Goal: Feedback & Contribution: Submit feedback/report problem

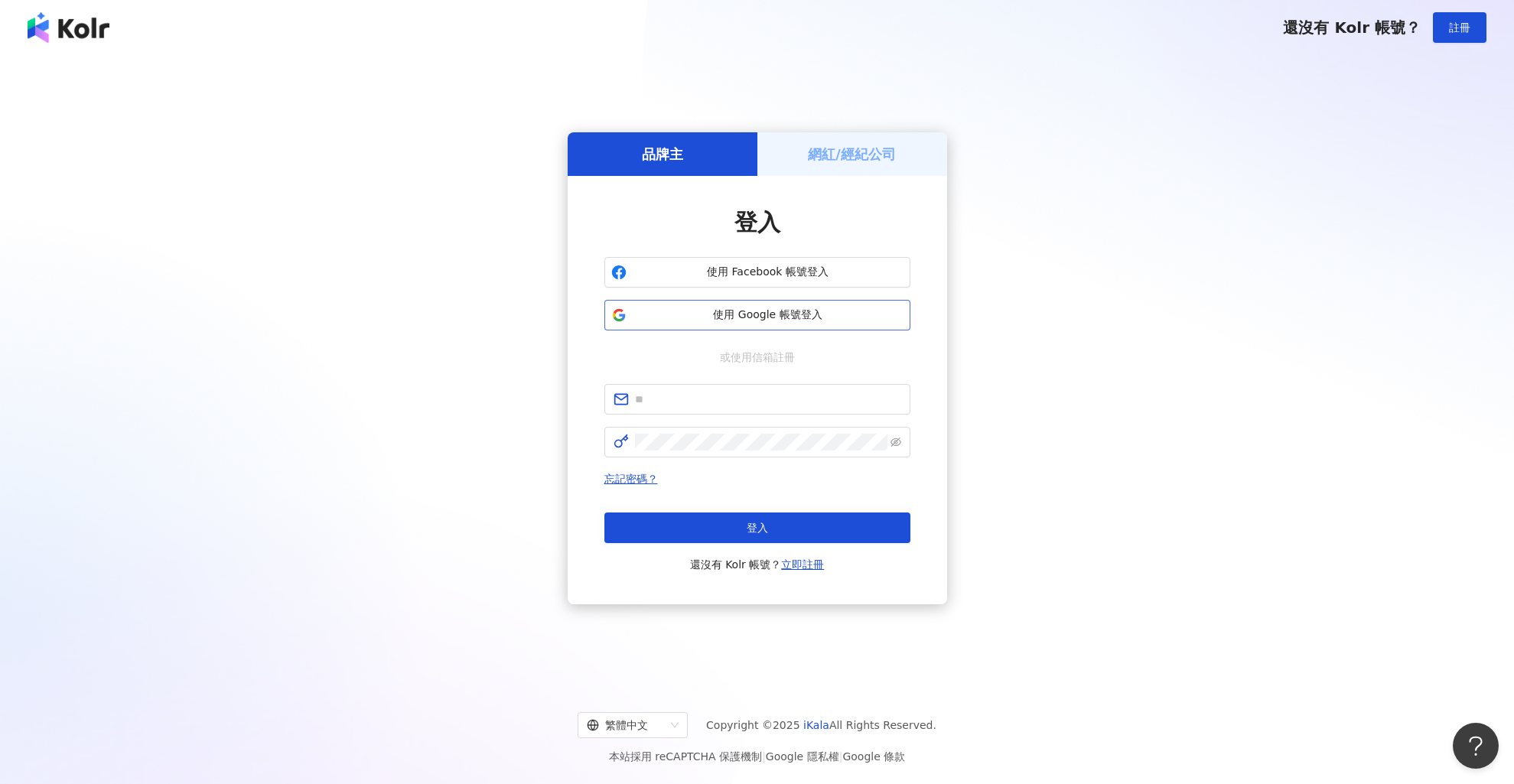
click at [743, 313] on span "使用 Google 帳號登入" at bounding box center [768, 315] width 271 height 15
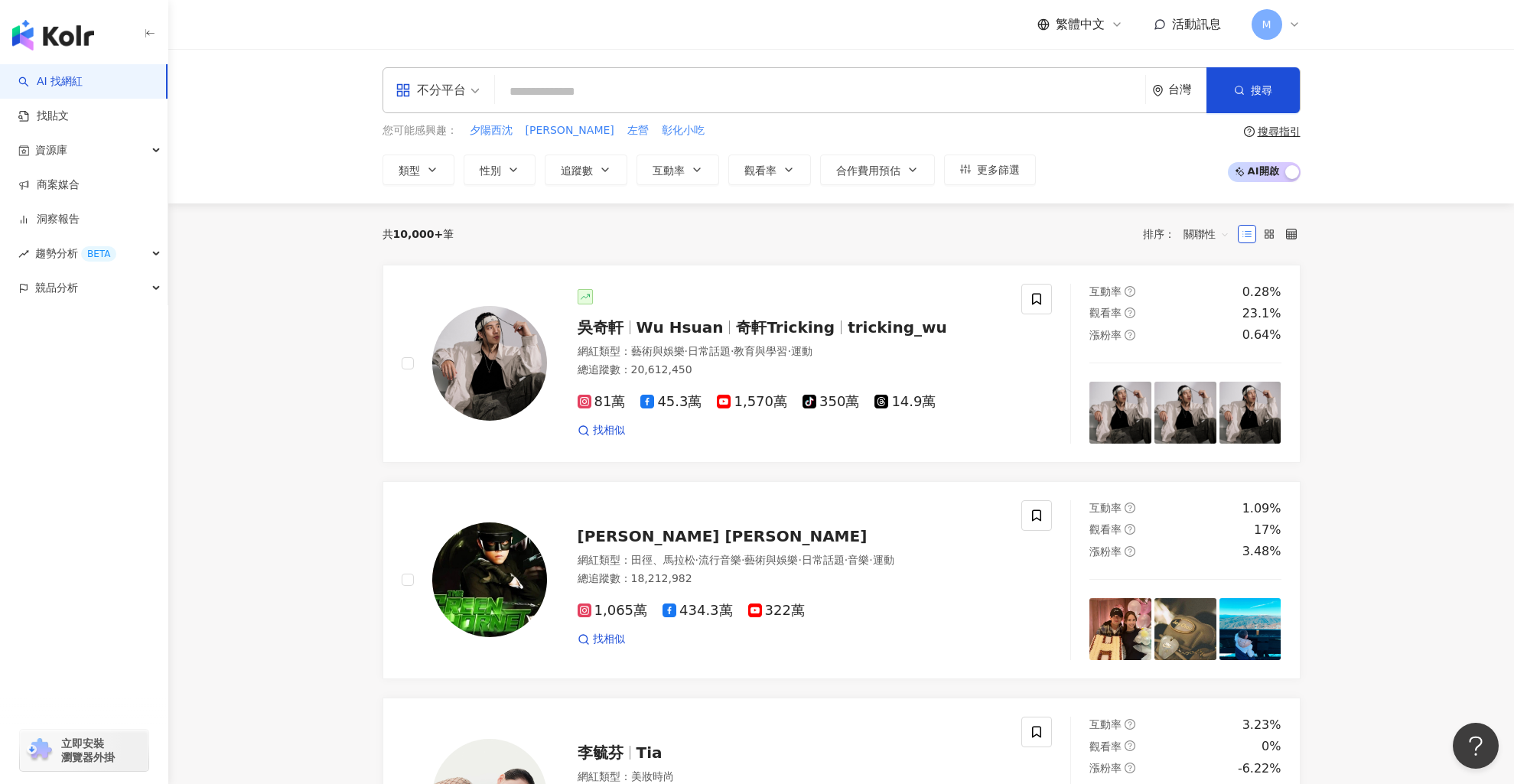
click at [1294, 14] on div "M" at bounding box center [1276, 25] width 49 height 30
click at [1106, 3] on div "繁體中文 活動訊息 M" at bounding box center [842, 25] width 919 height 49
click at [663, 94] on input "search" at bounding box center [820, 91] width 638 height 29
click at [683, 100] on input "search" at bounding box center [820, 91] width 638 height 29
click at [791, 87] on input "search" at bounding box center [820, 91] width 638 height 29
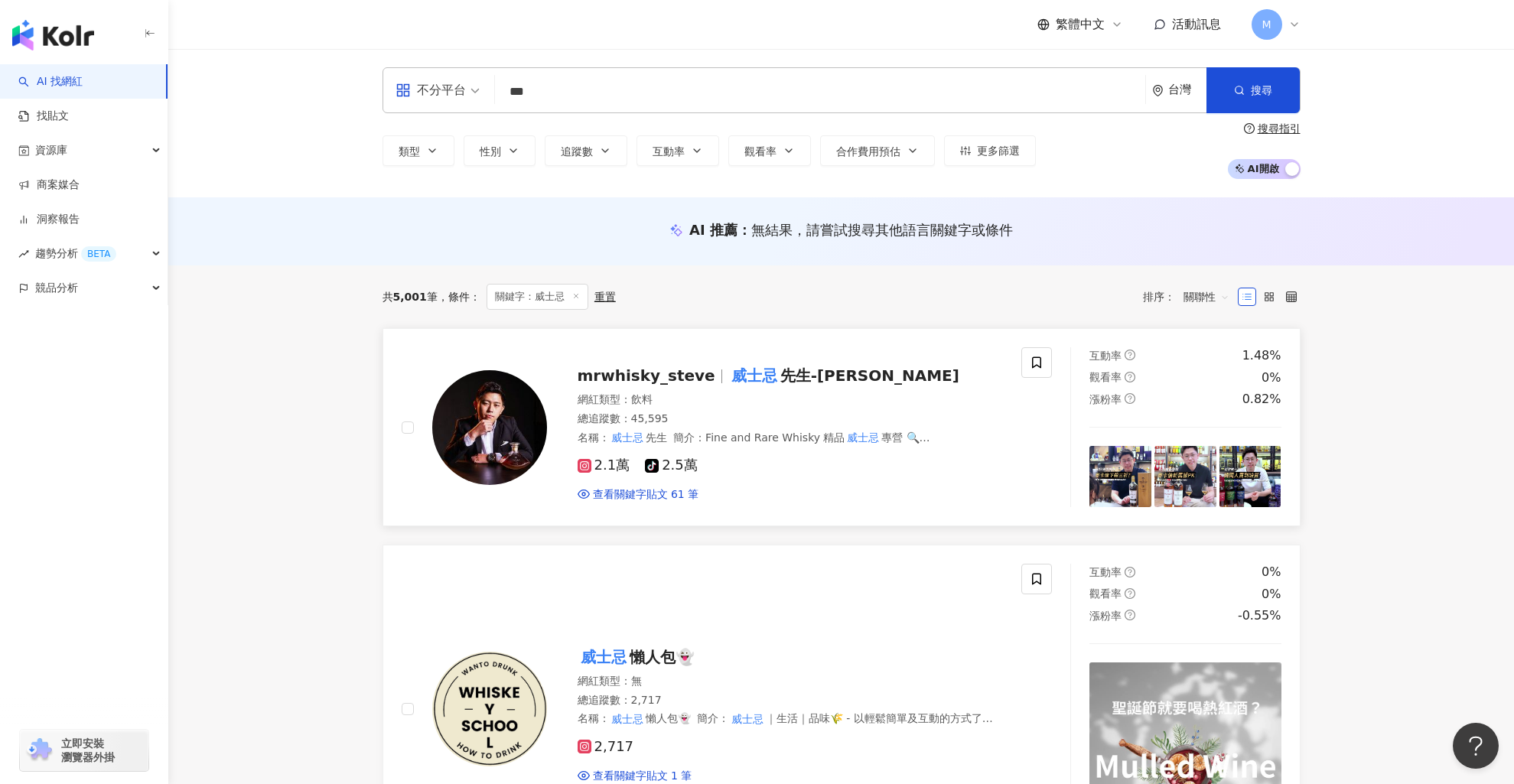
click at [737, 373] on mark "威士忌" at bounding box center [754, 376] width 52 height 25
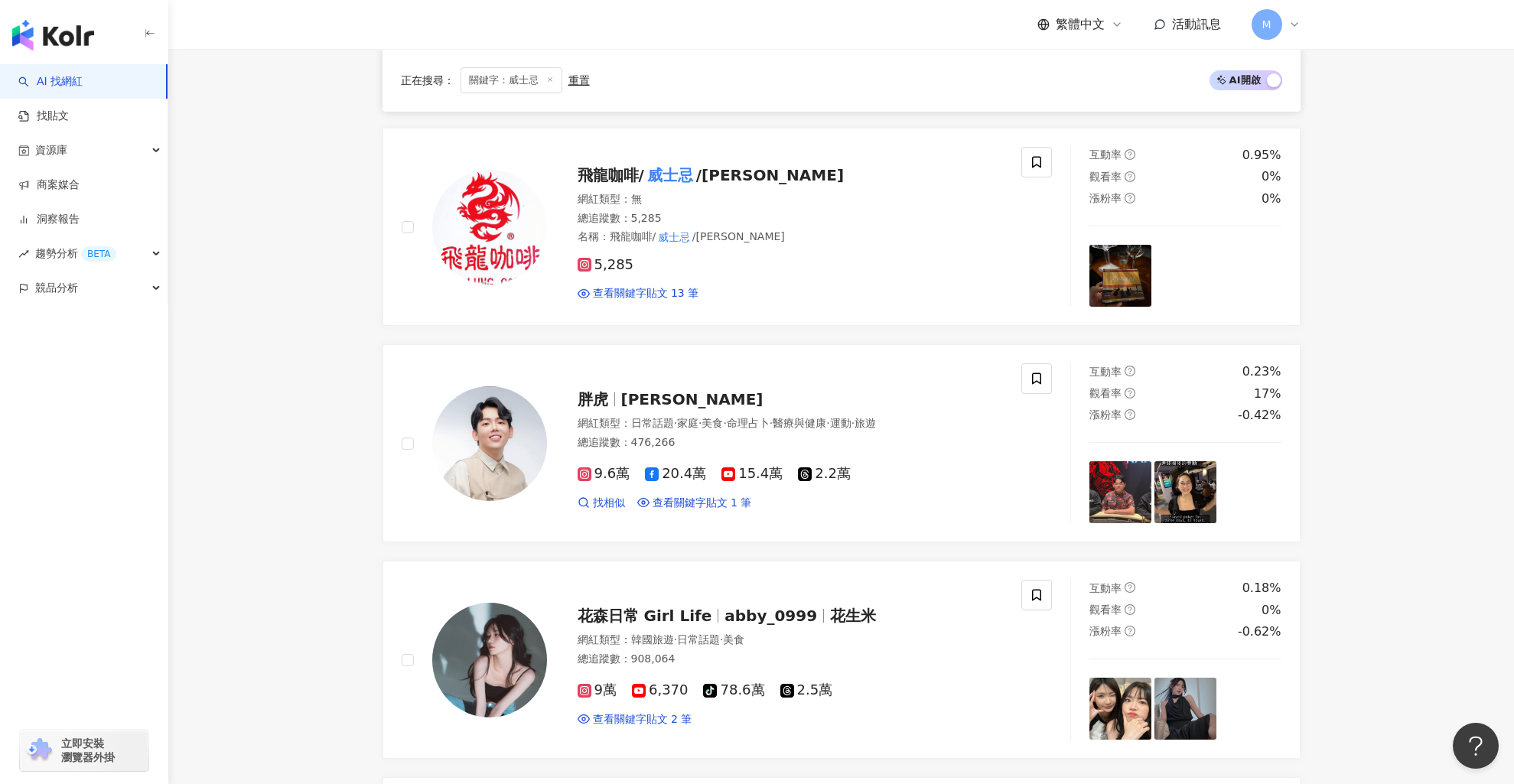
scroll to position [765, 0]
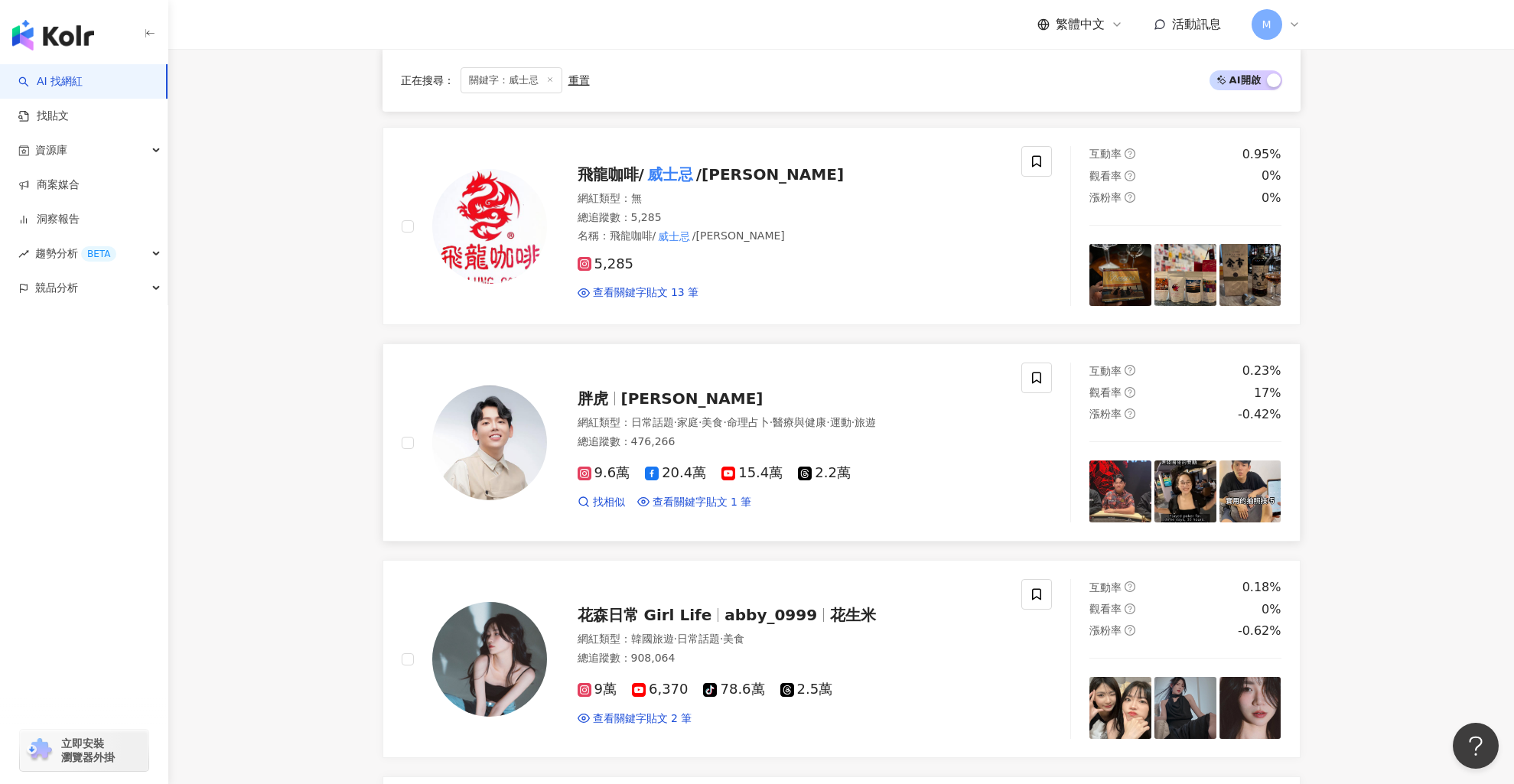
click at [634, 403] on span "陳睿纁" at bounding box center [693, 398] width 142 height 19
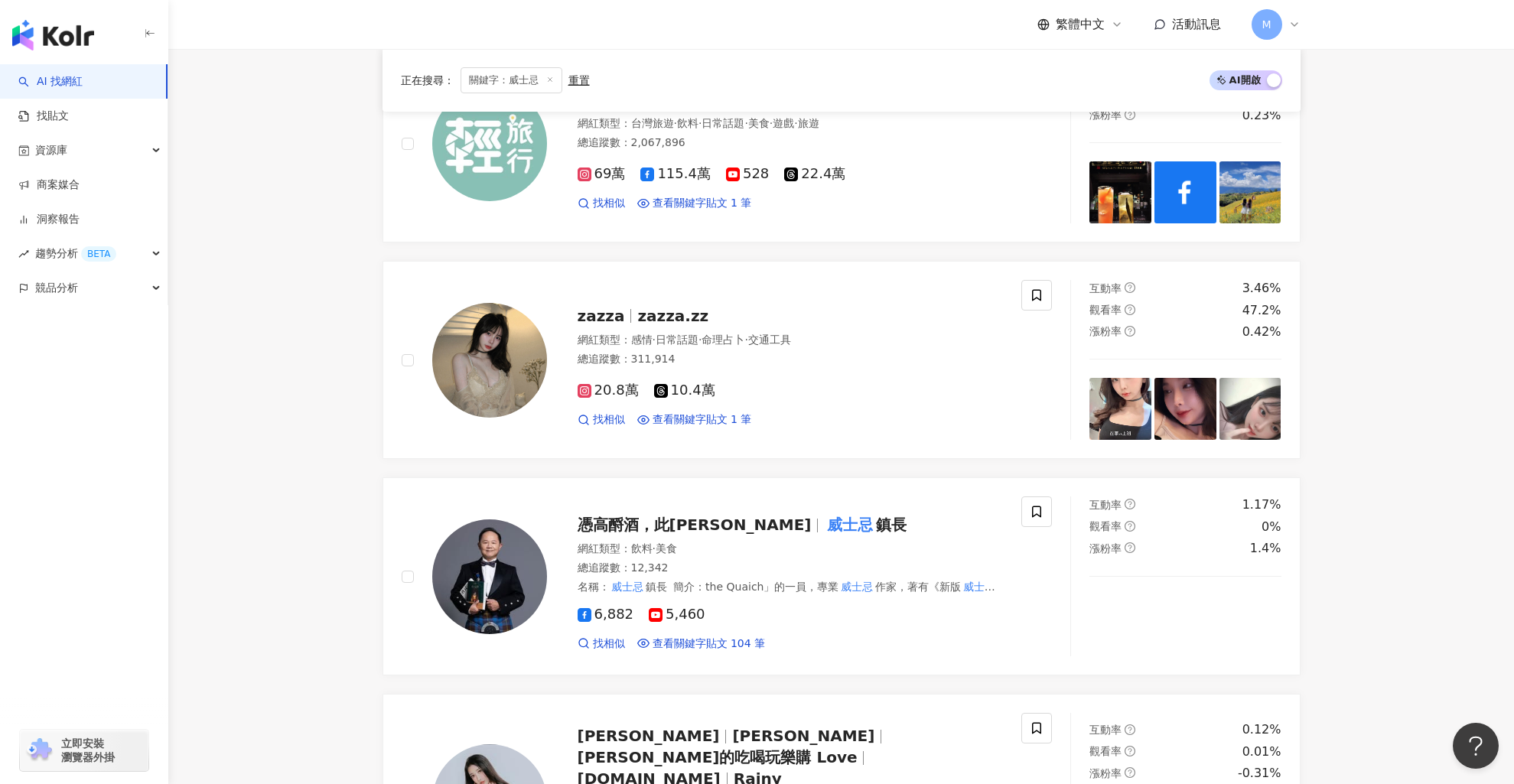
scroll to position [1500, 0]
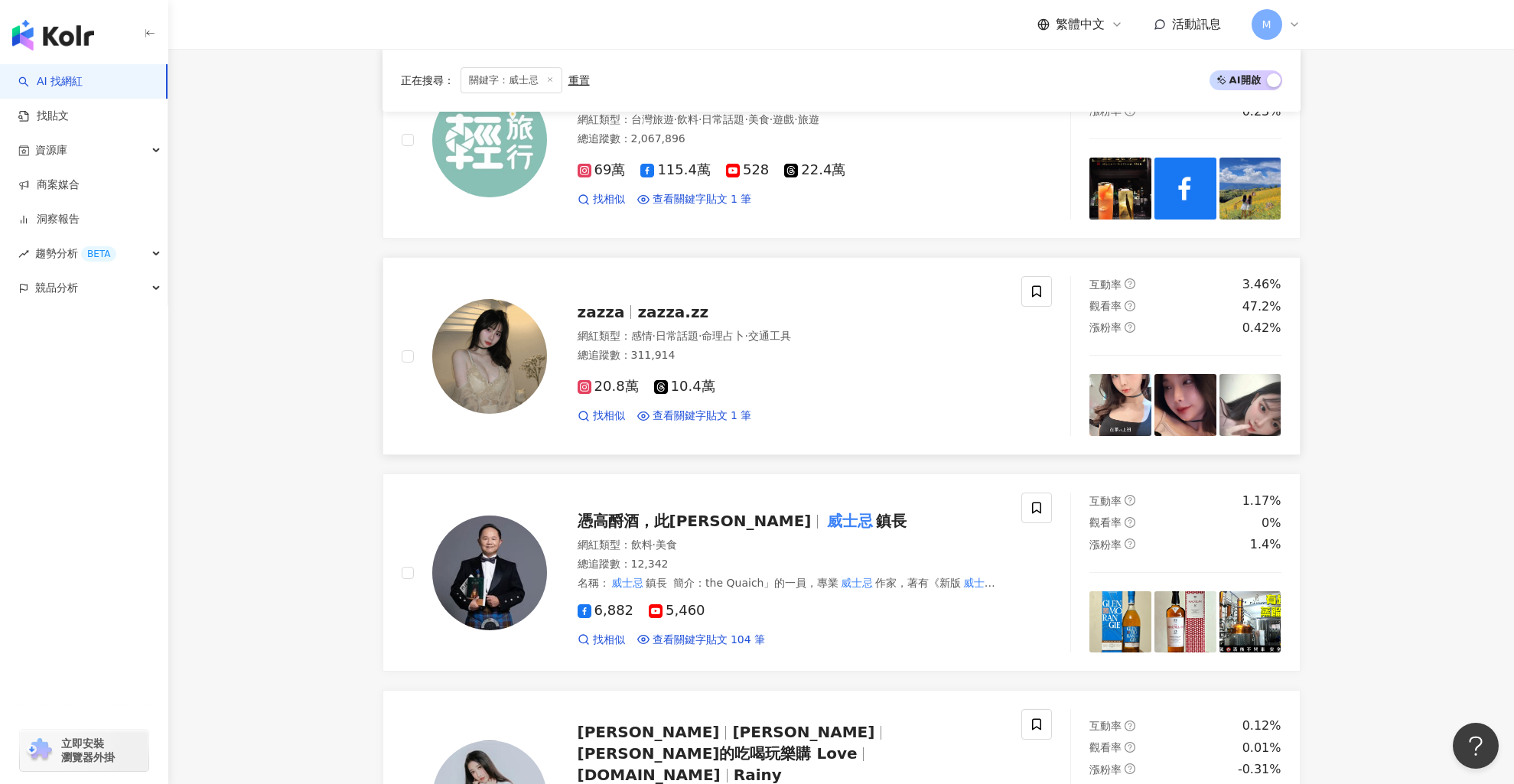
click at [688, 315] on span "zazza.zz" at bounding box center [673, 312] width 71 height 19
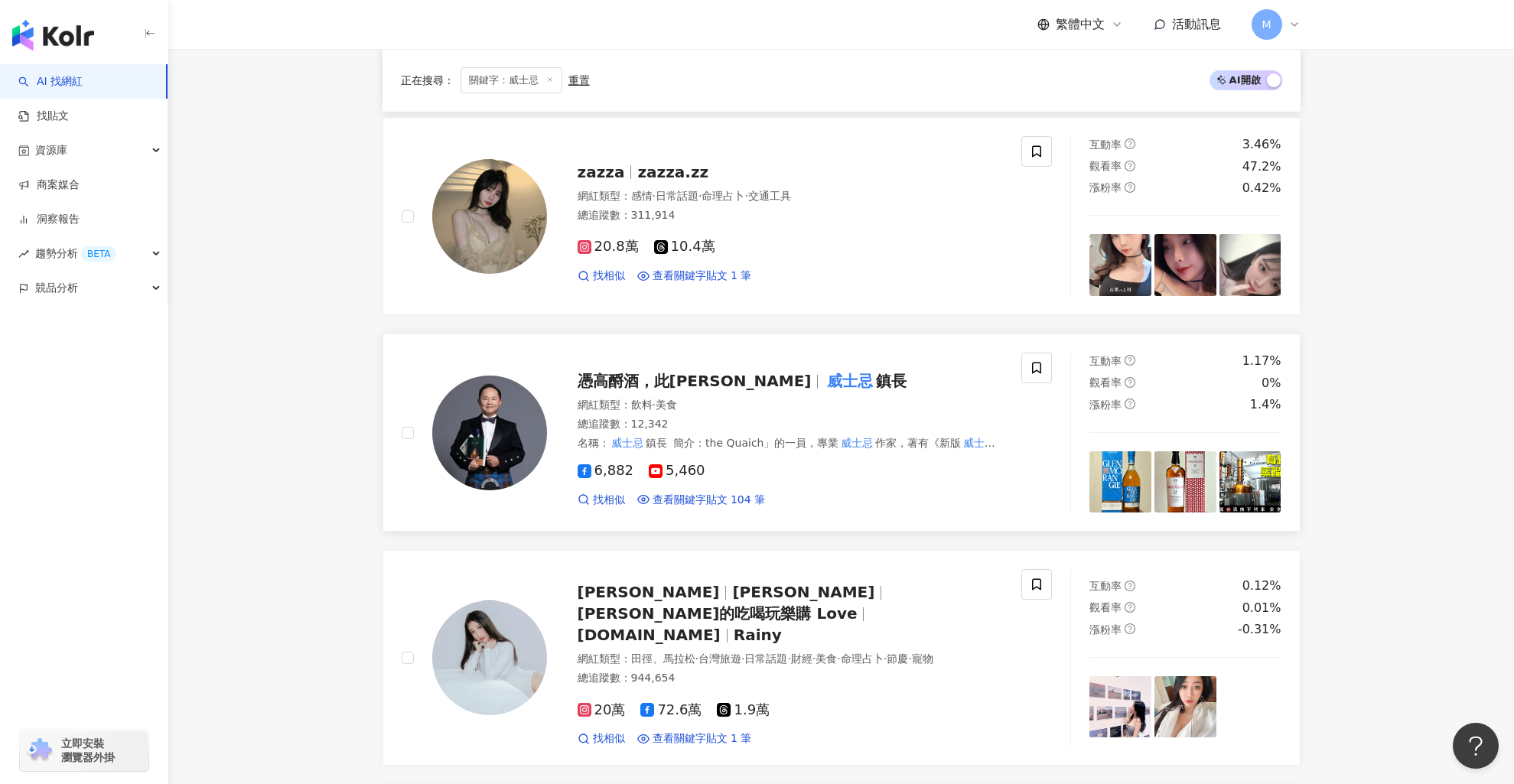
scroll to position [1641, 0]
click at [824, 387] on mark "威士忌" at bounding box center [850, 380] width 52 height 25
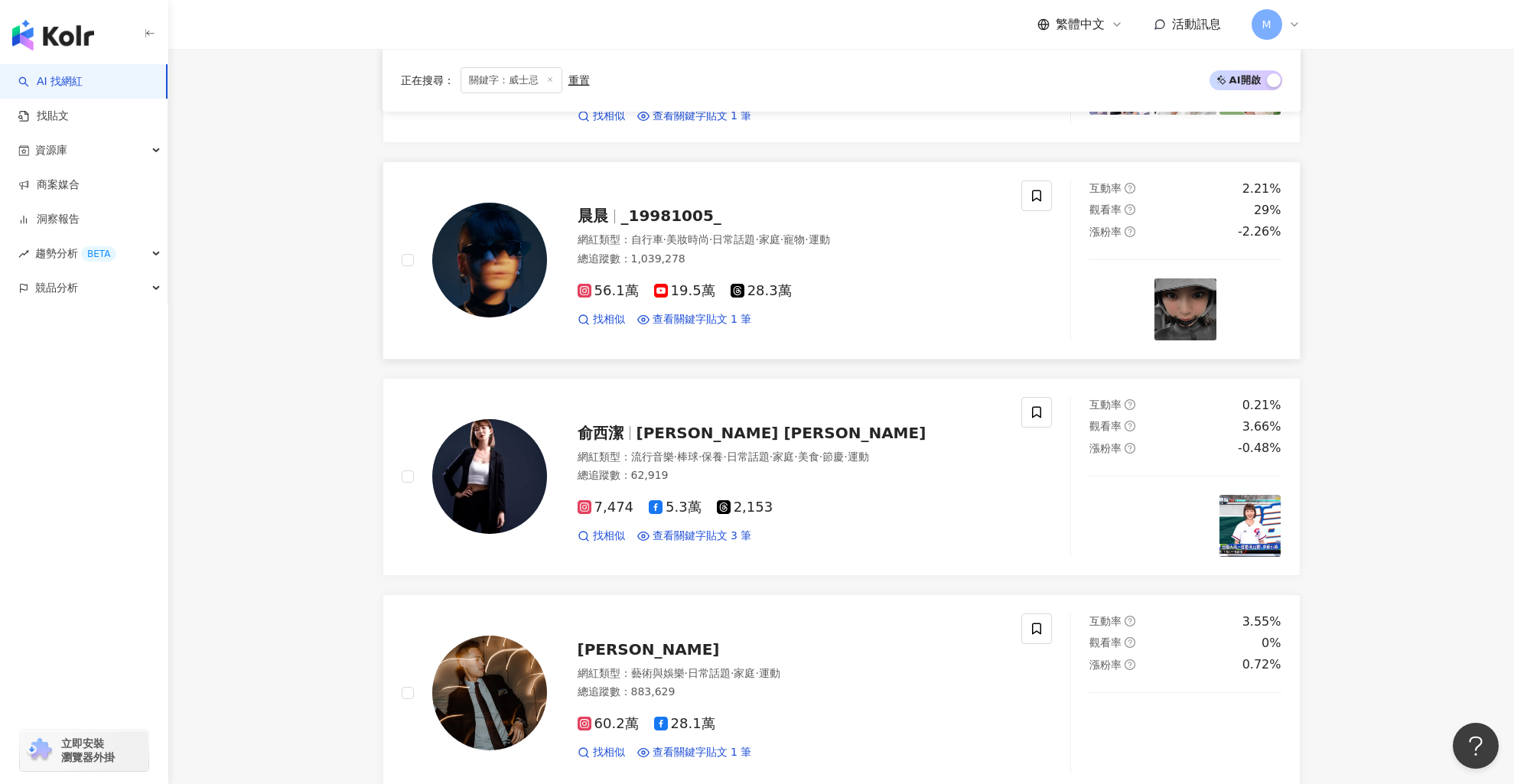
scroll to position [2264, 0]
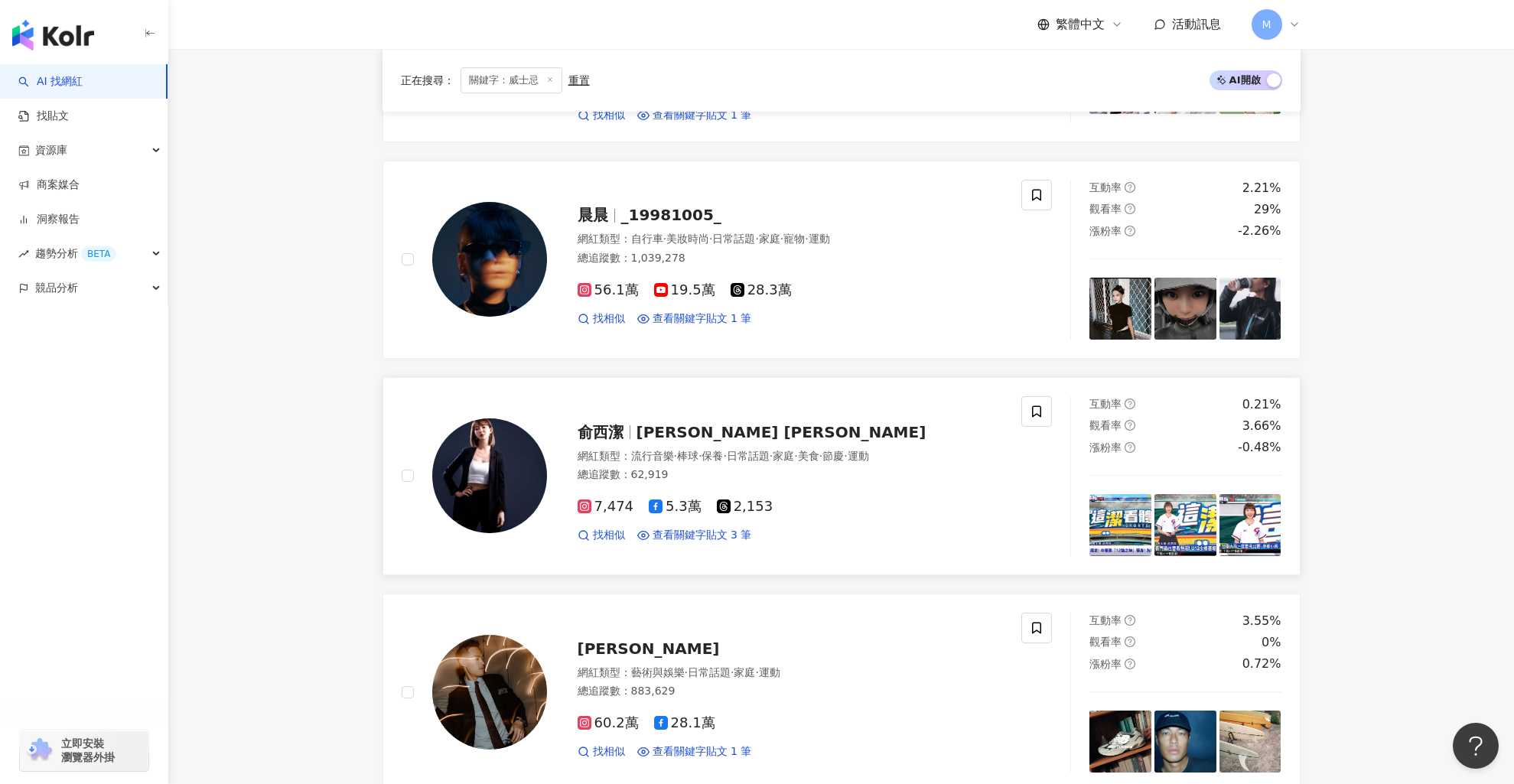
click at [673, 423] on span "Jenny Yu" at bounding box center [782, 432] width 290 height 19
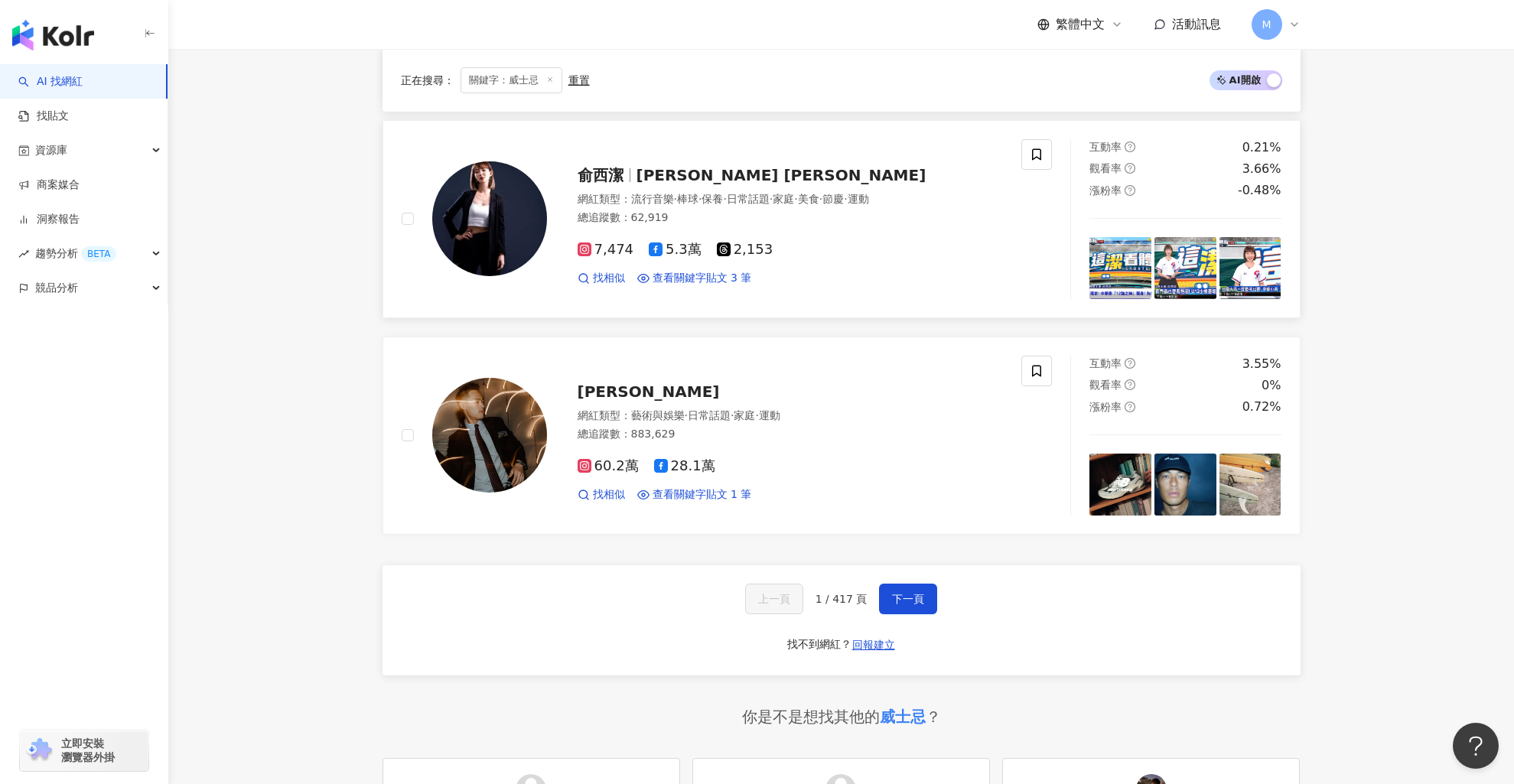
scroll to position [2426, 0]
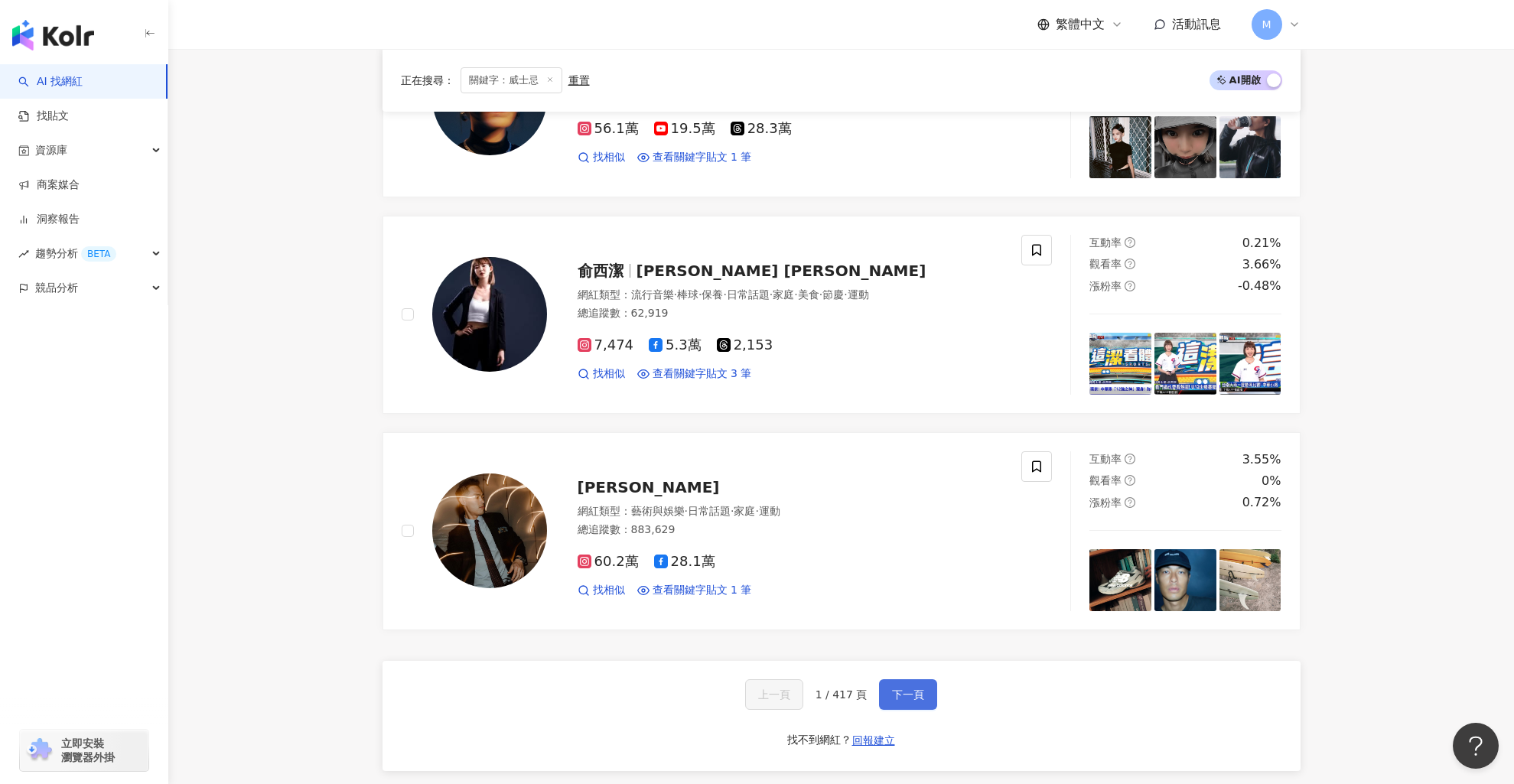
click at [910, 688] on span "下一頁" at bounding box center [908, 694] width 32 height 12
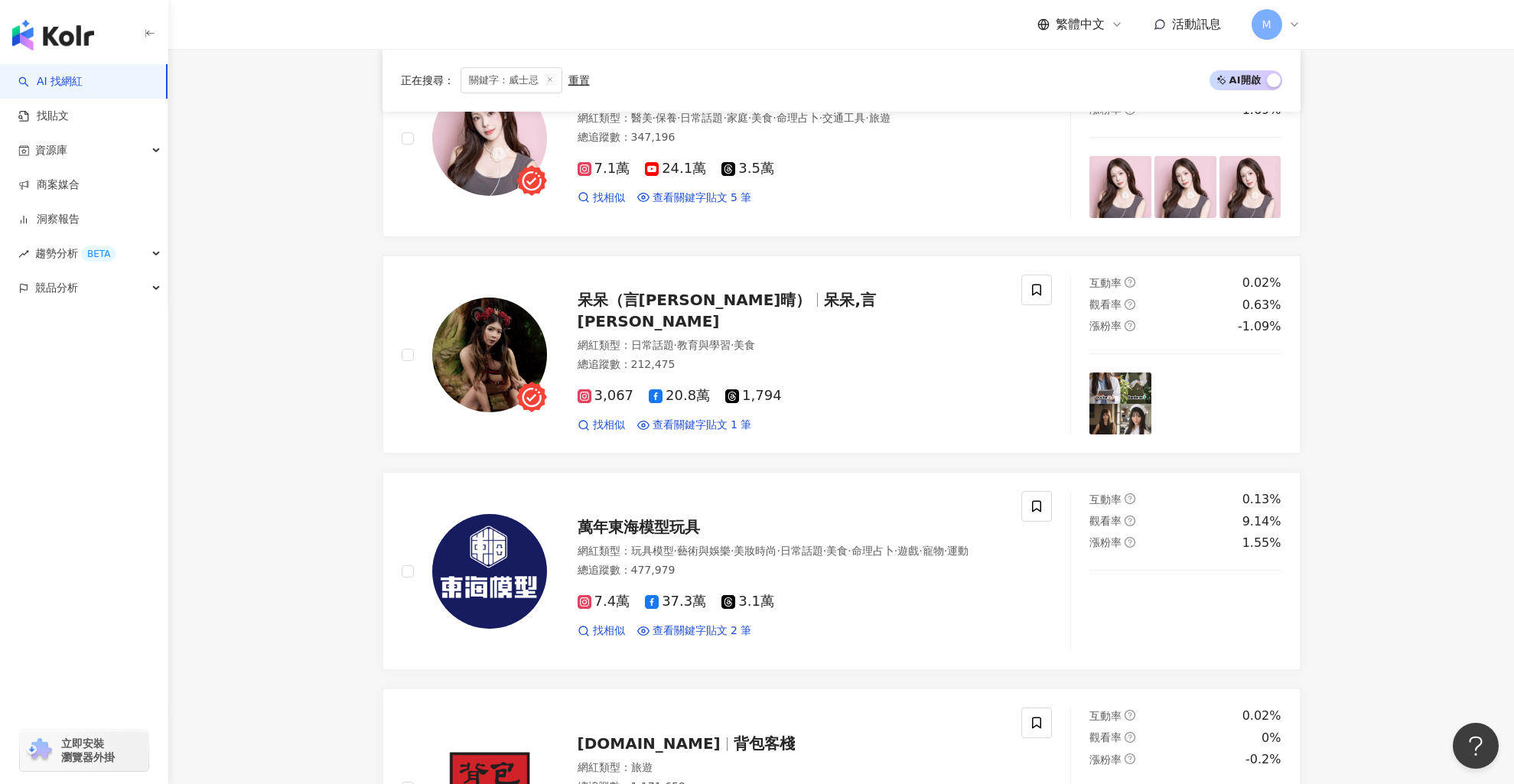
scroll to position [0, 0]
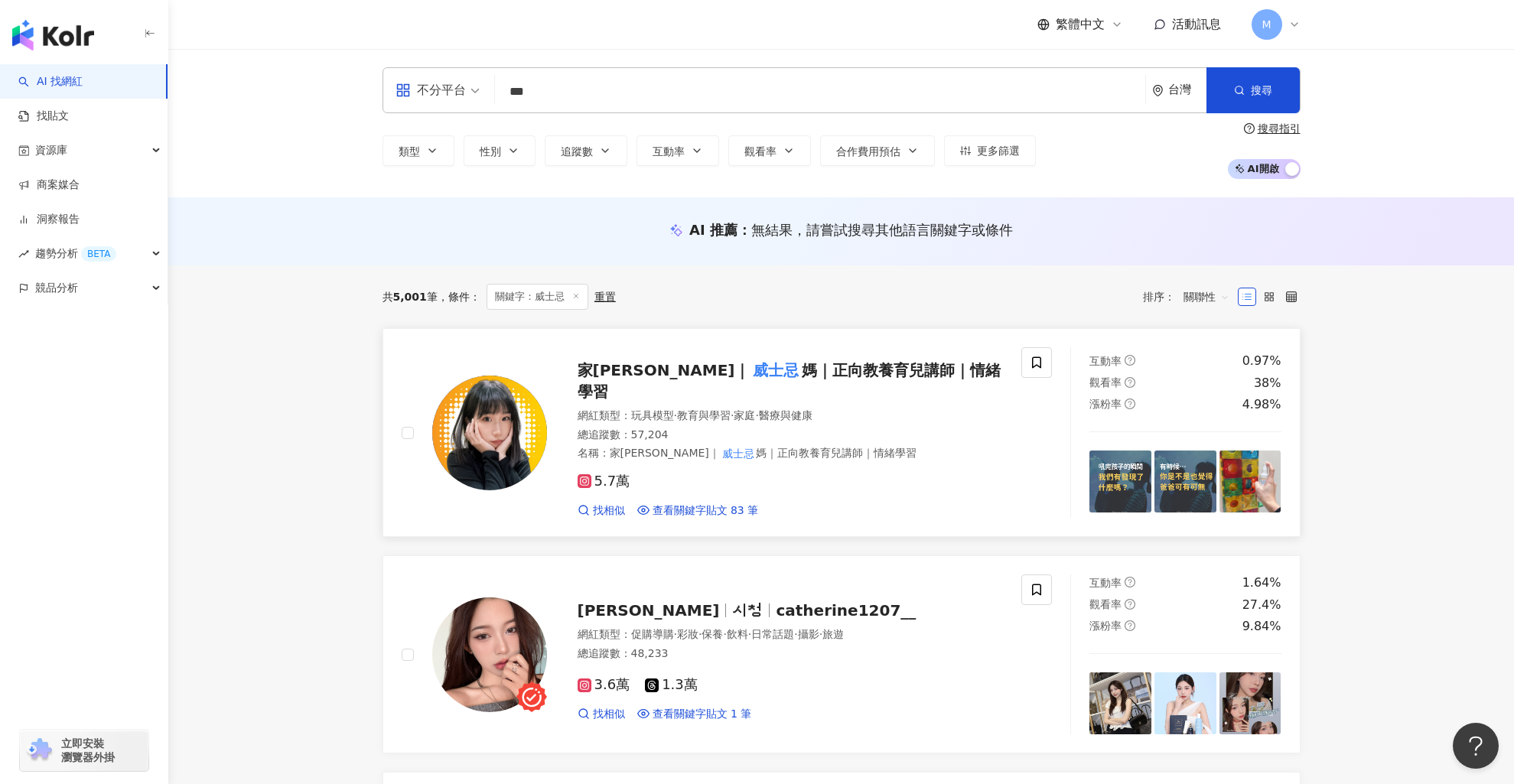
click at [737, 369] on span "媽｜正向教養育兒講師｜情緒學習" at bounding box center [789, 381] width 424 height 40
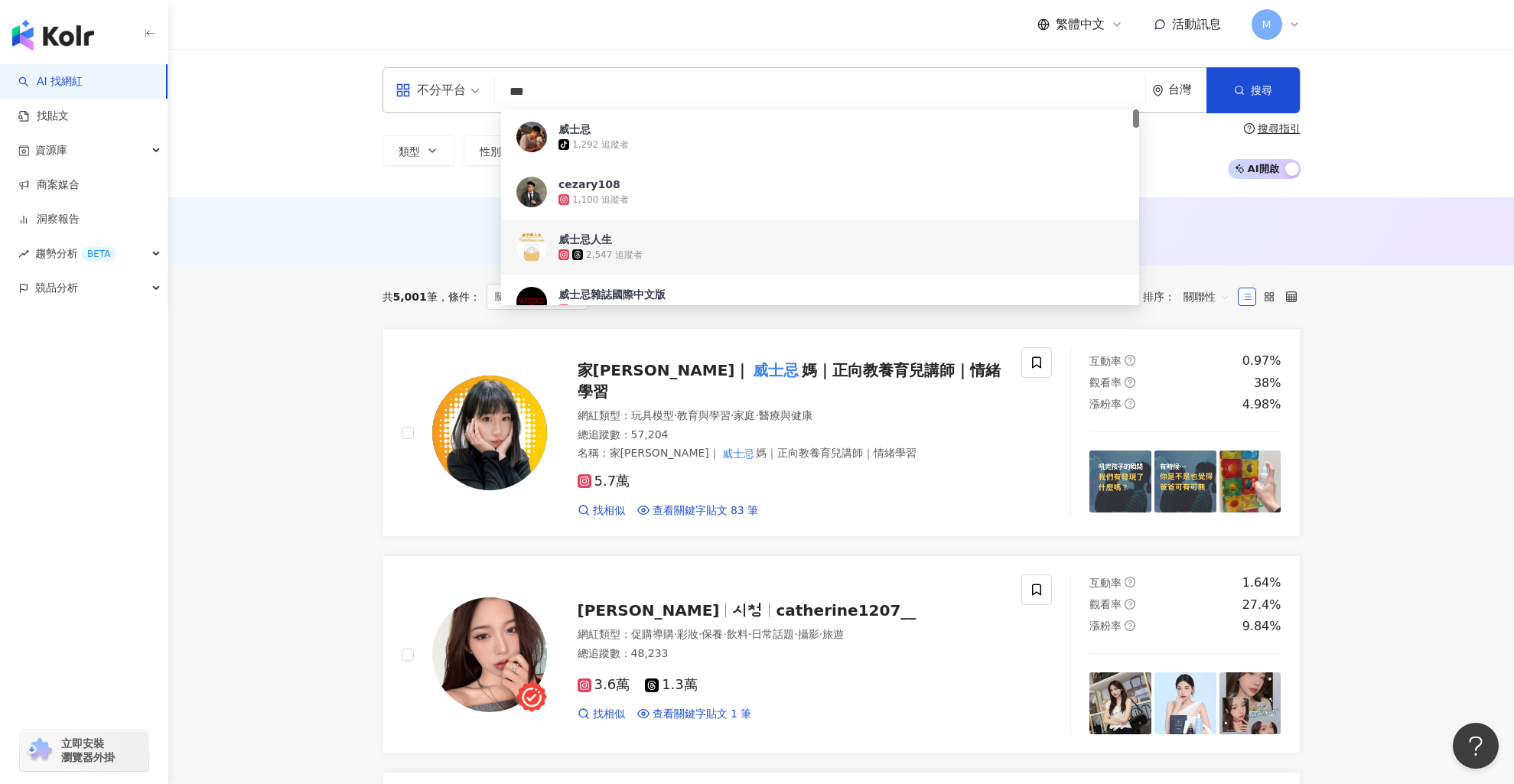
click at [1060, 103] on input "***" at bounding box center [820, 91] width 638 height 29
type input "*"
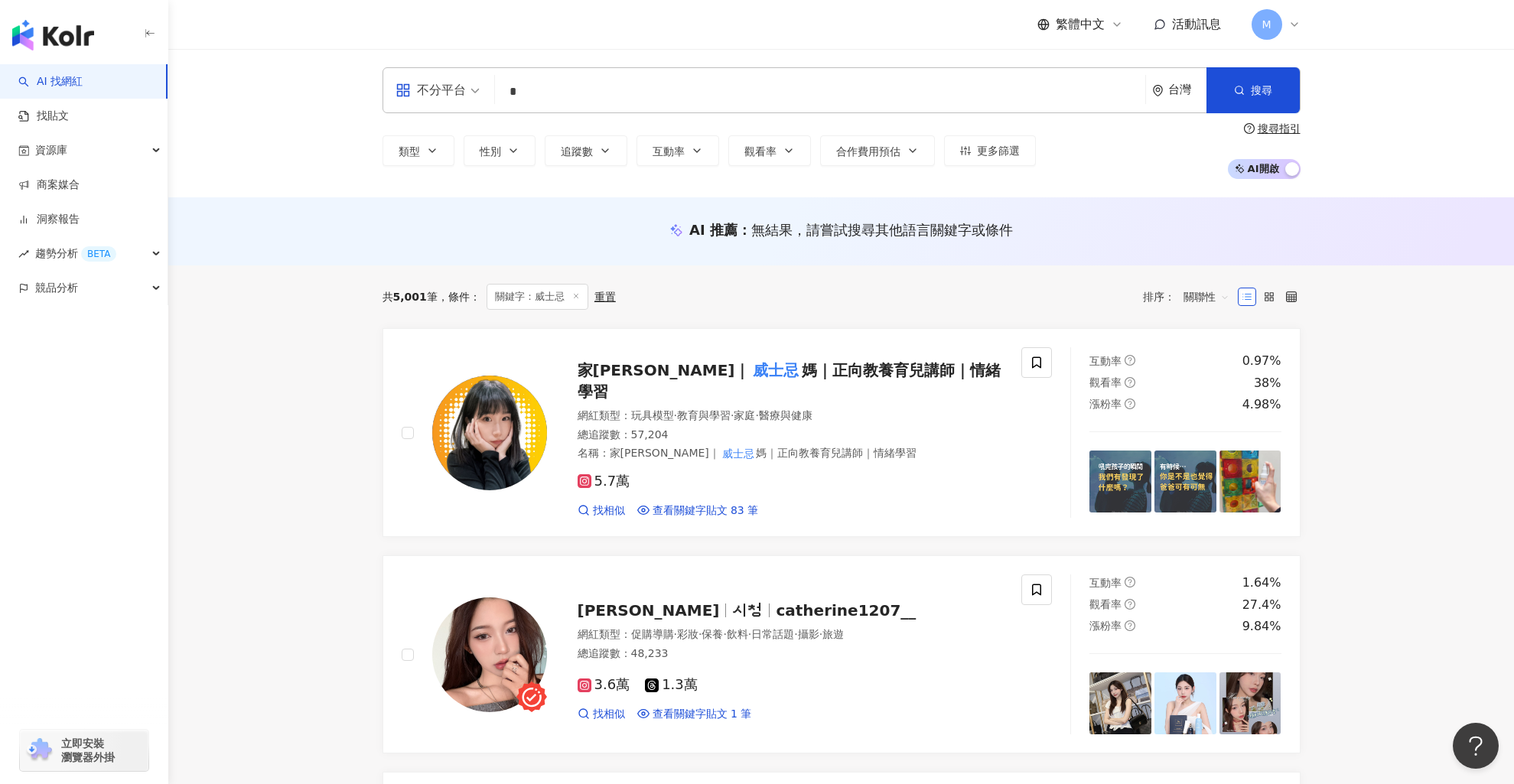
type input "*"
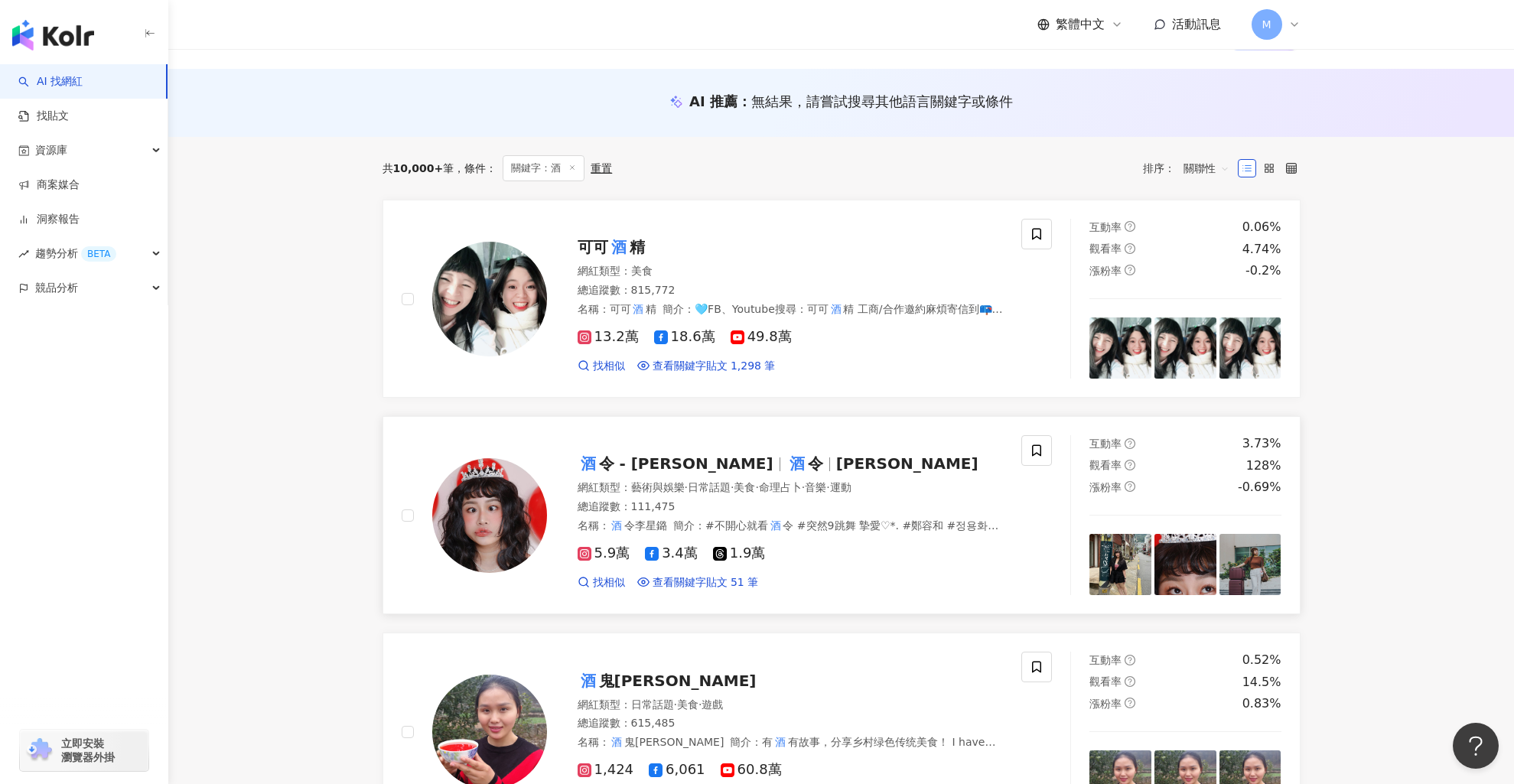
scroll to position [446, 0]
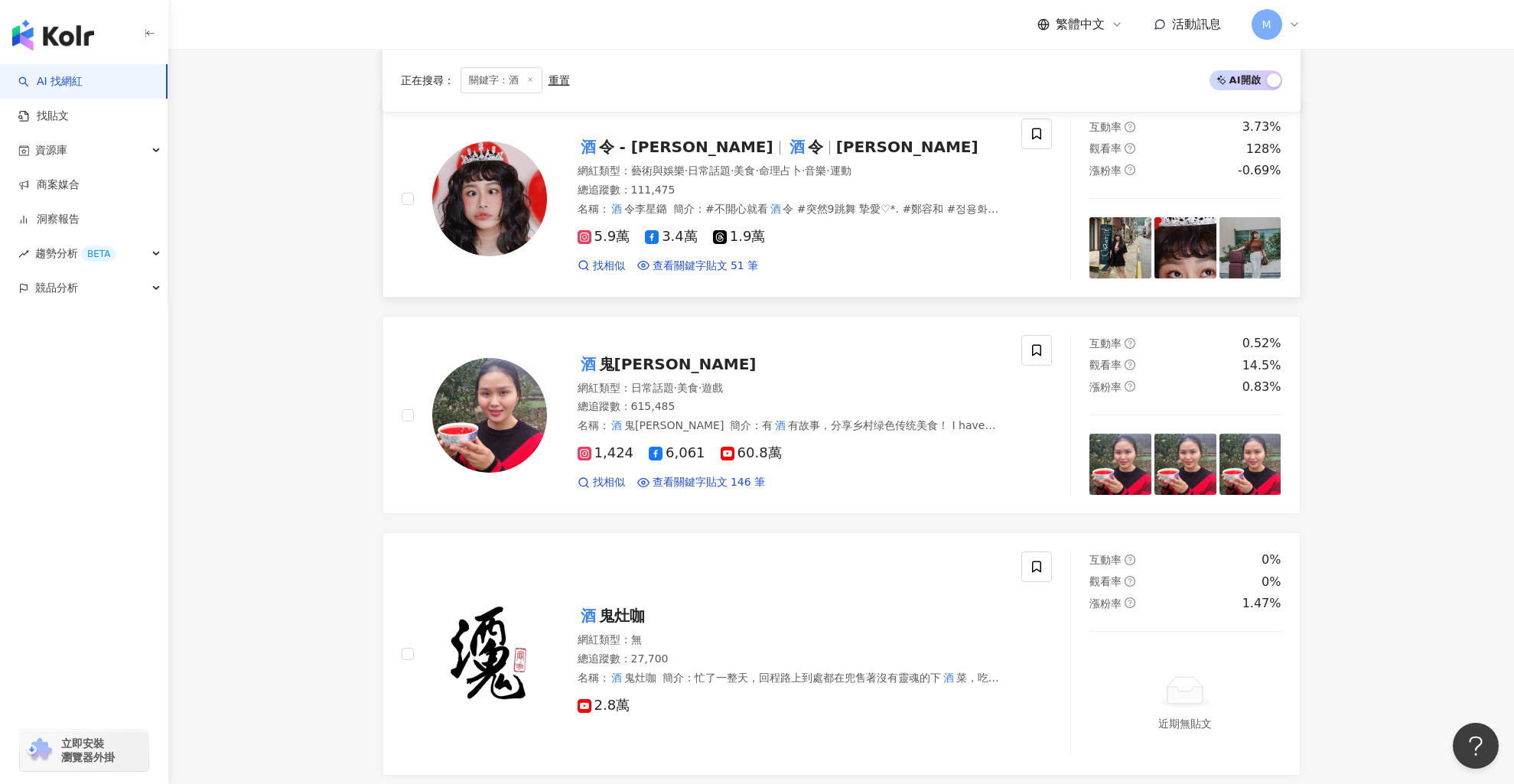
click at [804, 141] on div "酒 令 - 陳昀萱 酒 令 陳昀萱" at bounding box center [791, 146] width 426 height 21
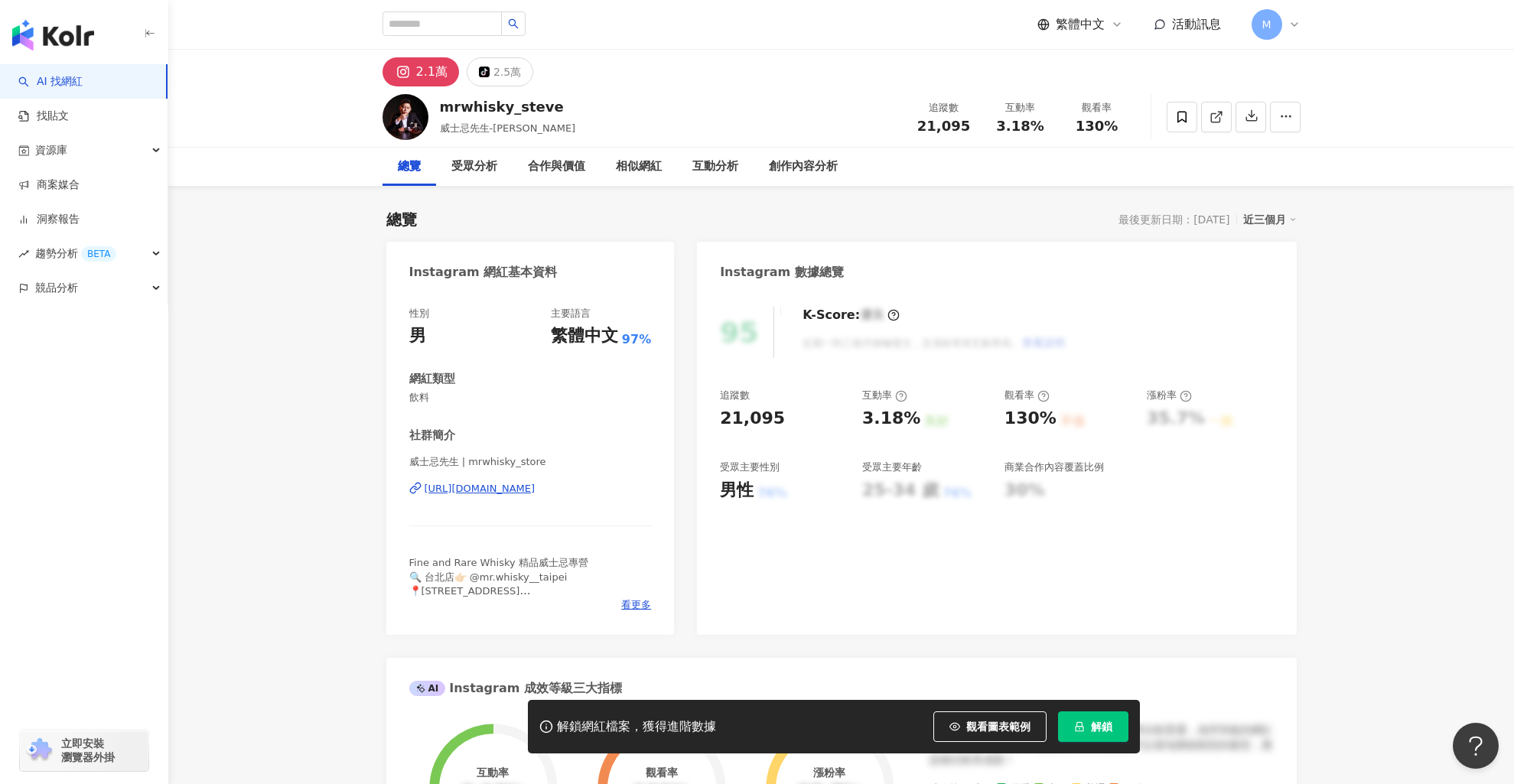
click at [535, 491] on div "https://www.instagram.com/mrwhisky_store/" at bounding box center [480, 489] width 111 height 14
click at [411, 491] on icon at bounding box center [415, 488] width 12 height 12
drag, startPoint x: 409, startPoint y: 462, endPoint x: 552, endPoint y: 464, distance: 143.0
click at [552, 464] on span "威士忌先生 | mrwhisky_store" at bounding box center [530, 462] width 243 height 14
copy span "威士忌先生 | mrwhisky_store"
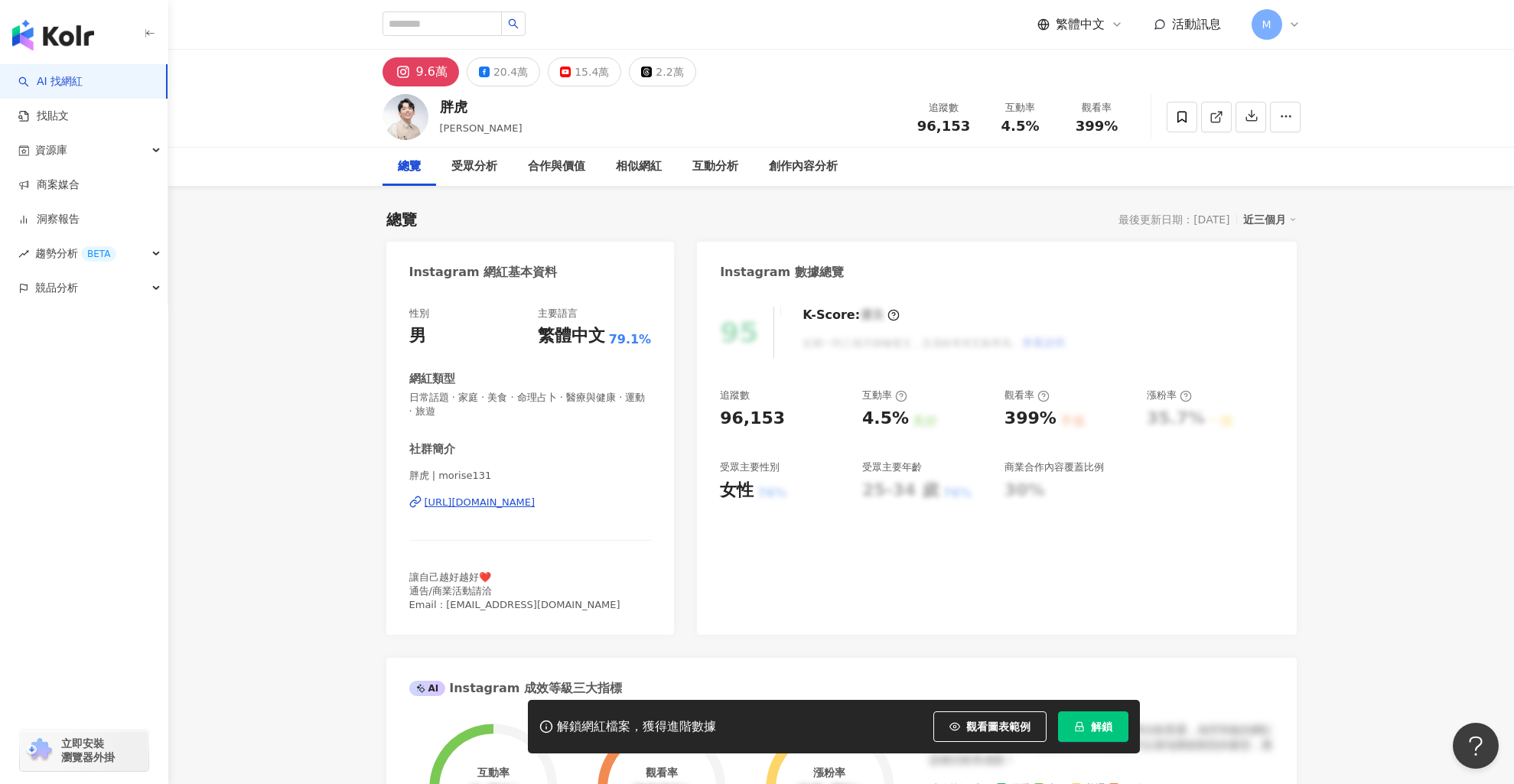
click at [535, 500] on div "https://www.instagram.com/morise131/" at bounding box center [480, 502] width 111 height 14
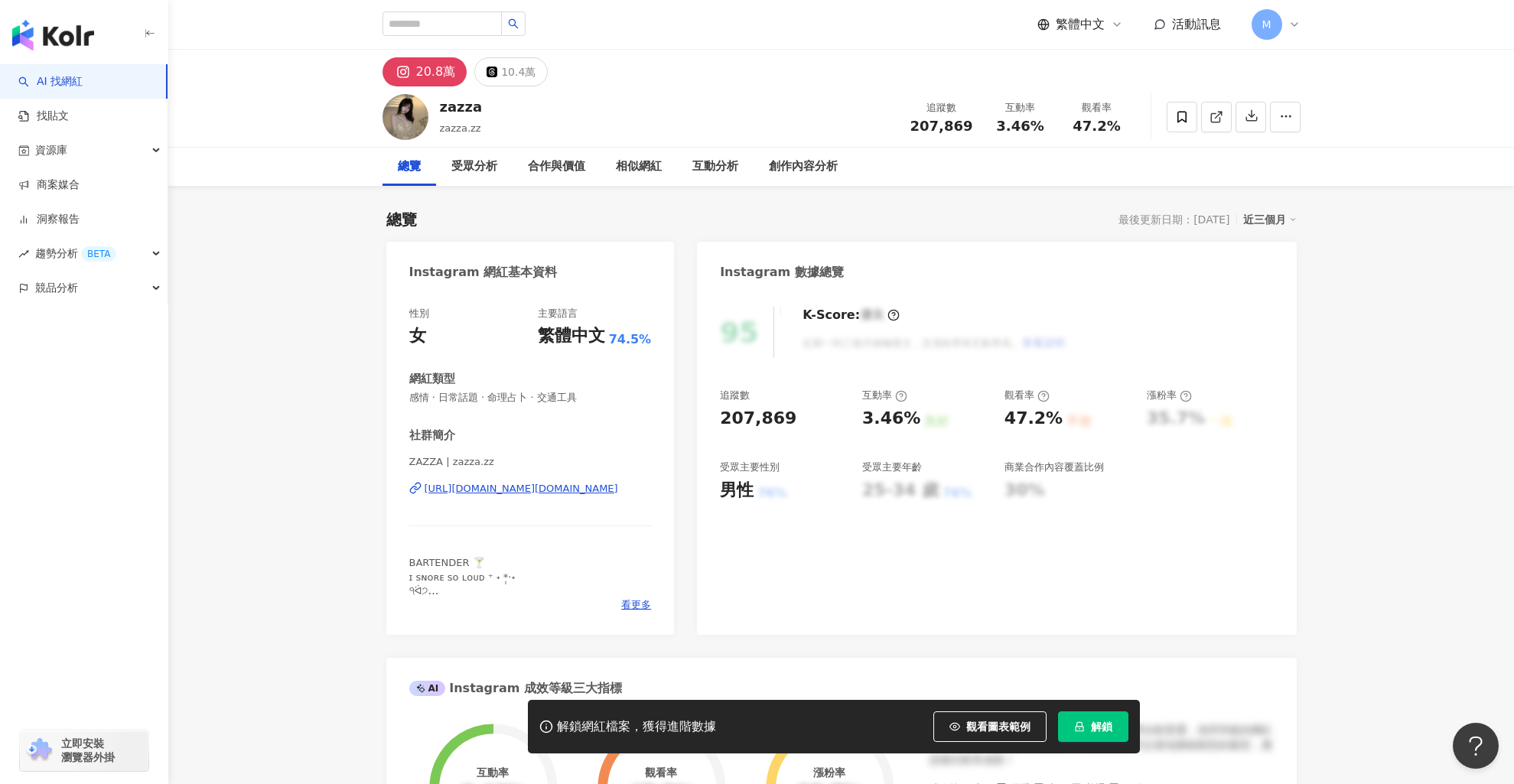
click at [554, 492] on div "[URL][DOMAIN_NAME][DOMAIN_NAME]" at bounding box center [521, 489] width 194 height 14
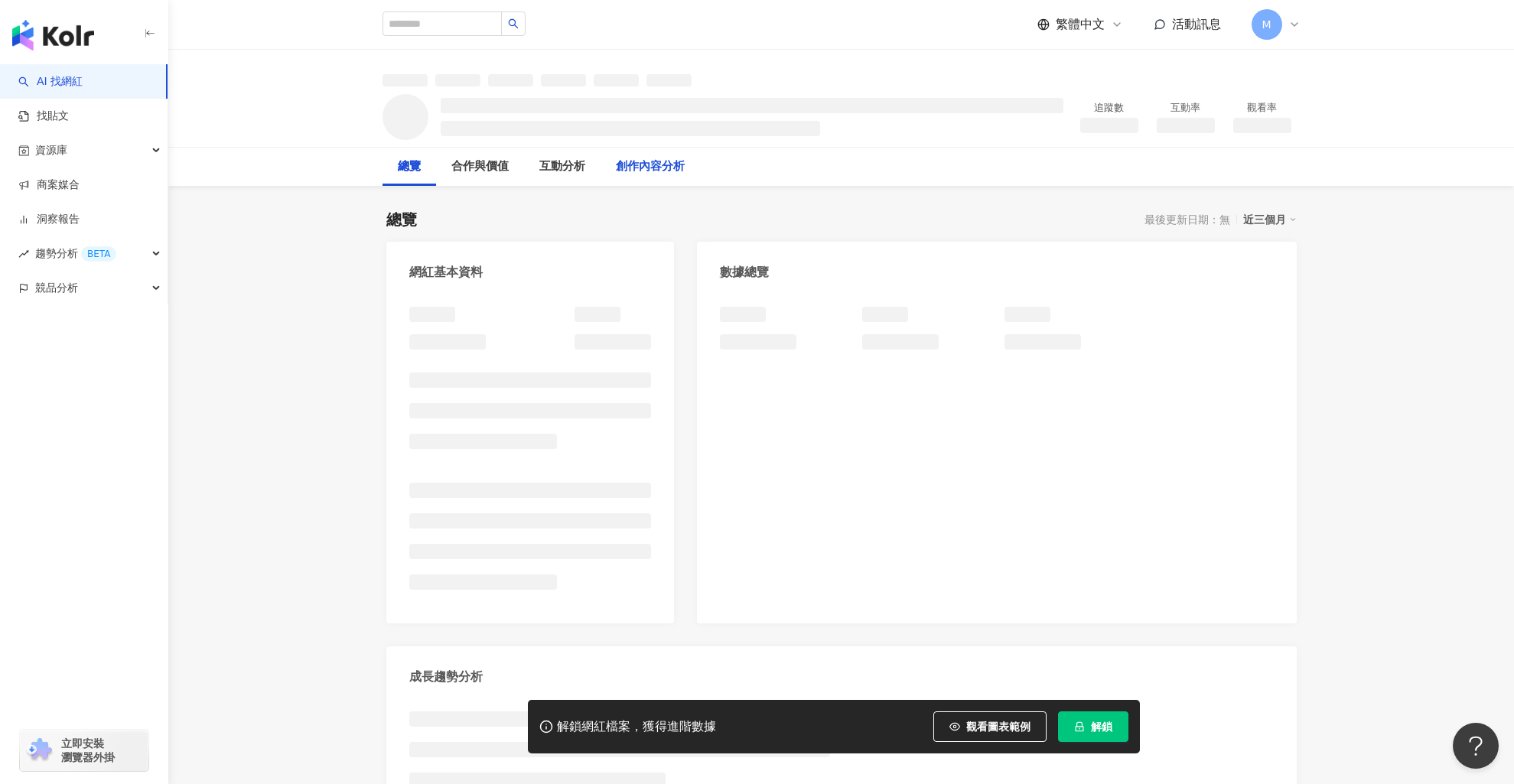
click at [646, 150] on div "創作內容分析" at bounding box center [650, 167] width 100 height 38
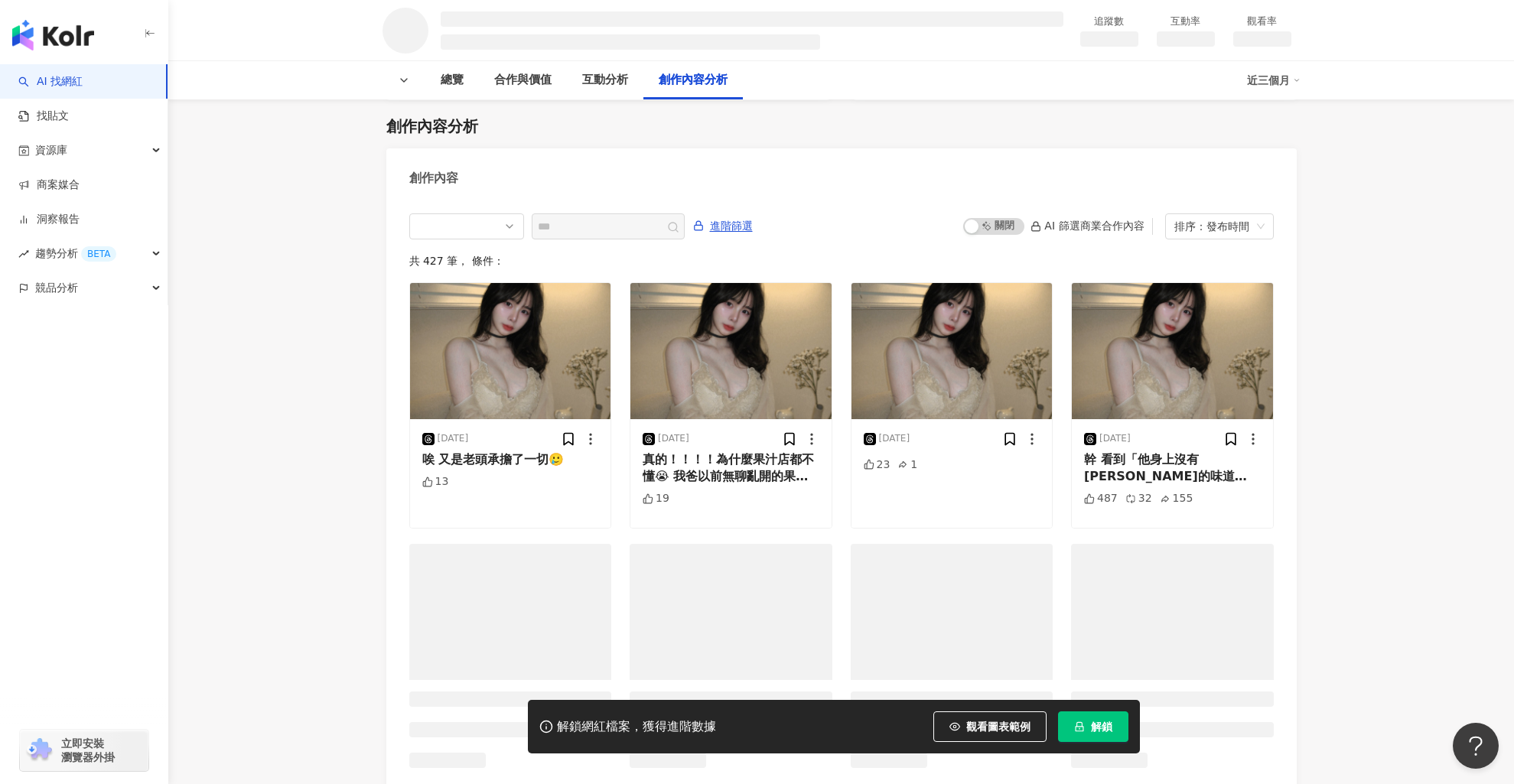
click at [654, 146] on div "創作內容分析 創作內容 進階篩選 啟動 關閉 AI 篩選商業合作內容 排序：發布時間 共 427 筆 ， 條件： 2025/8/15 唉 又是老頭承擔了一切🥲…" at bounding box center [842, 452] width 911 height 702
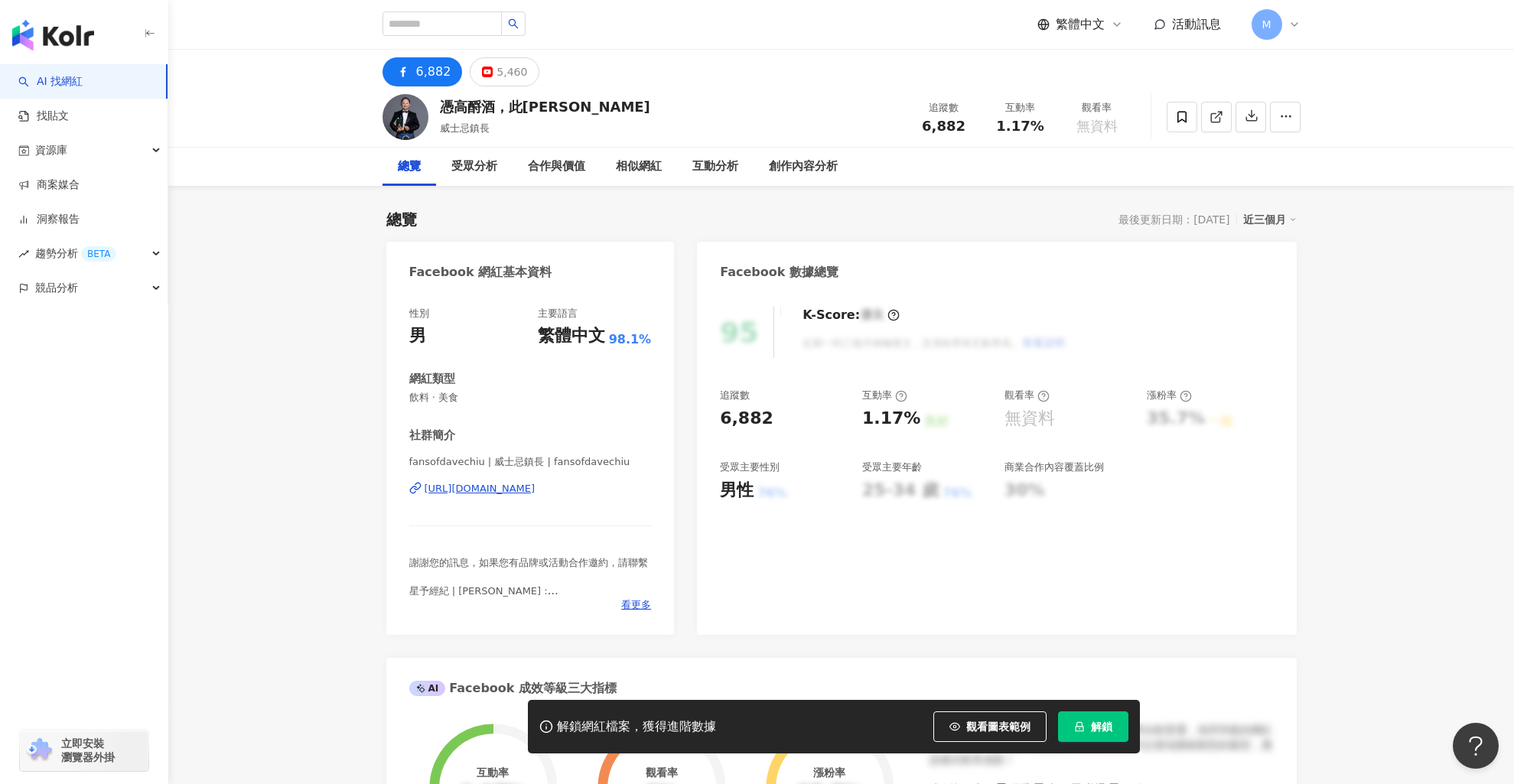
click at [491, 488] on div "[URL][DOMAIN_NAME]" at bounding box center [480, 489] width 111 height 14
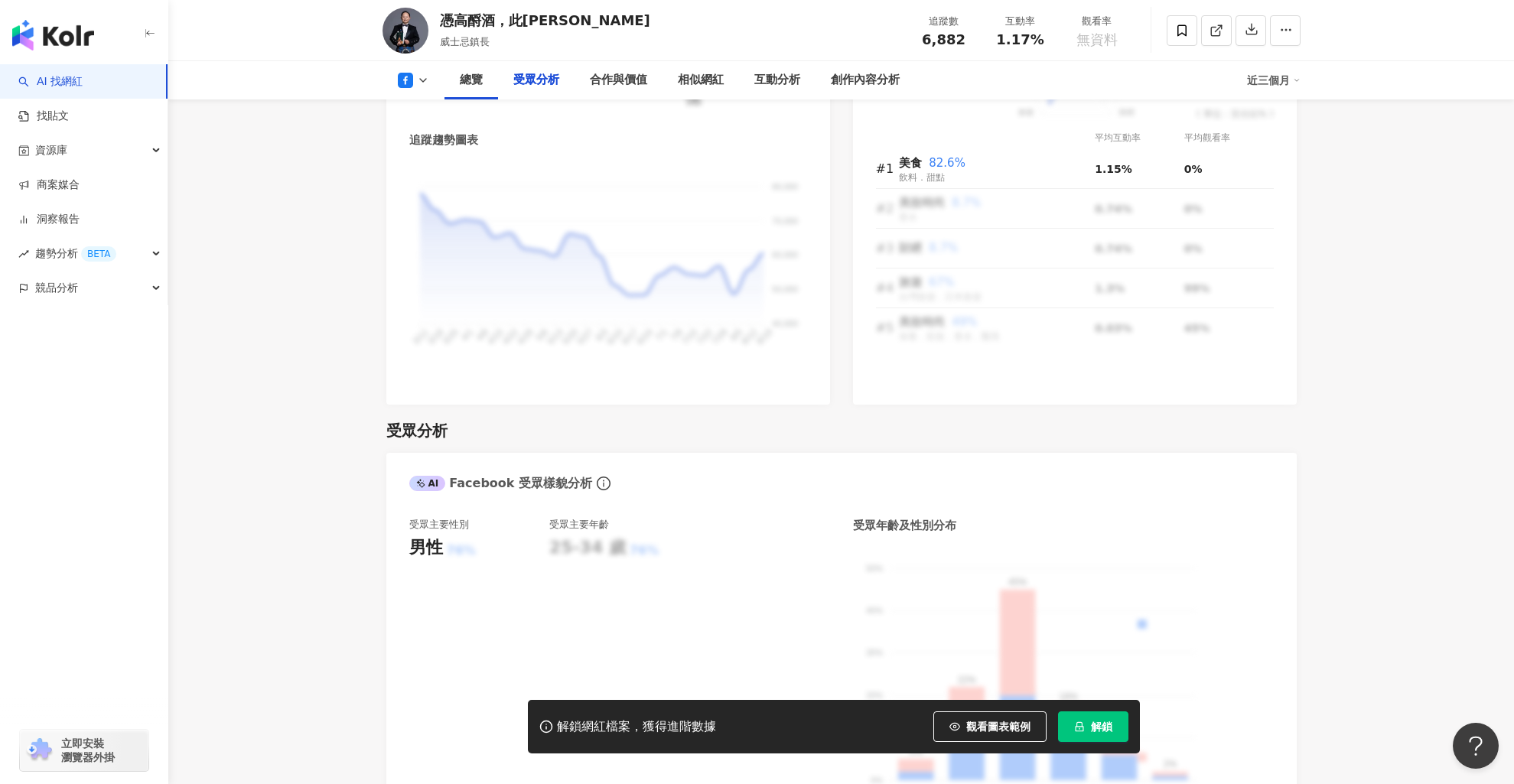
scroll to position [1844, 0]
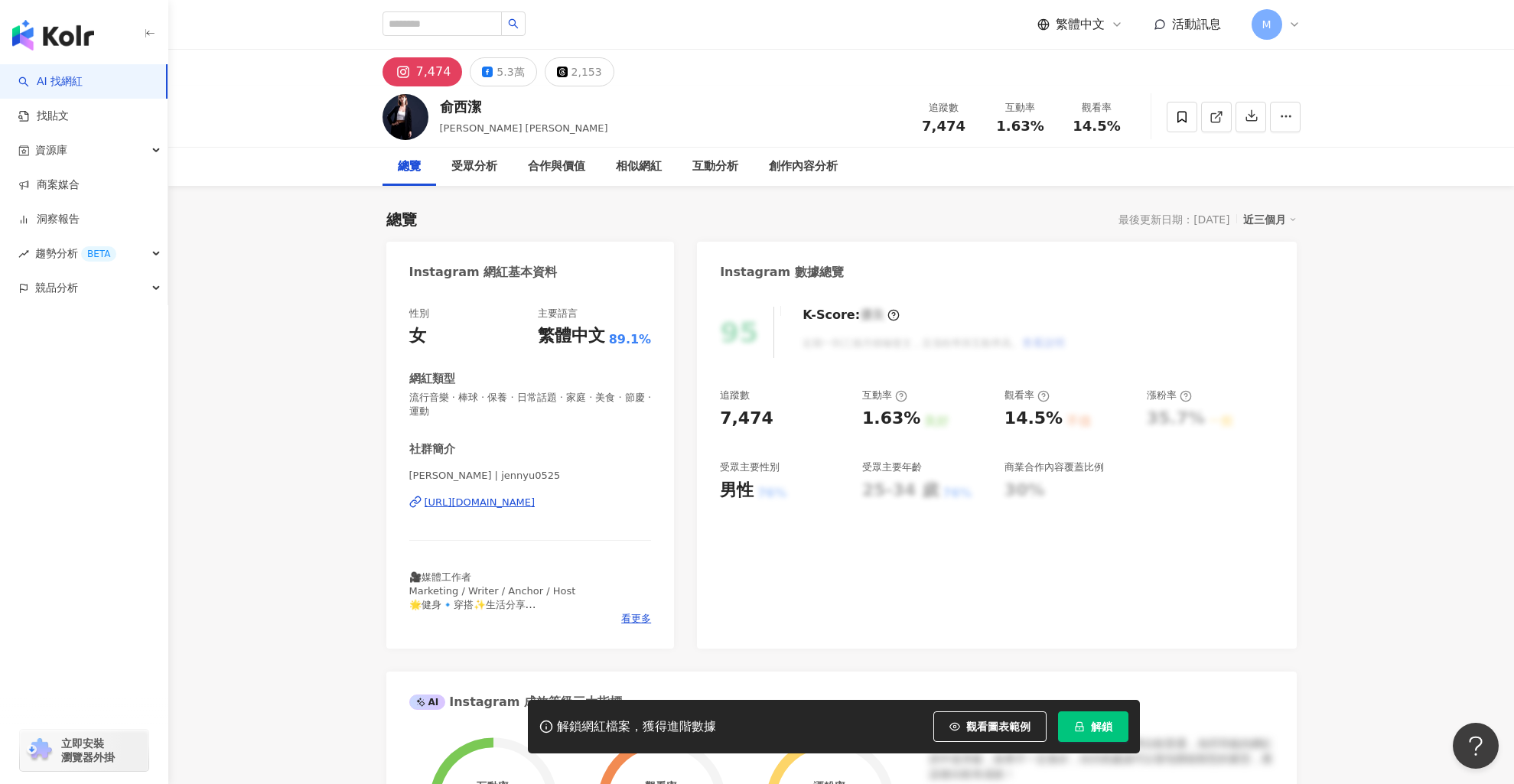
click at [528, 502] on div "https://www.instagram.com/jennyu0525/" at bounding box center [480, 502] width 111 height 14
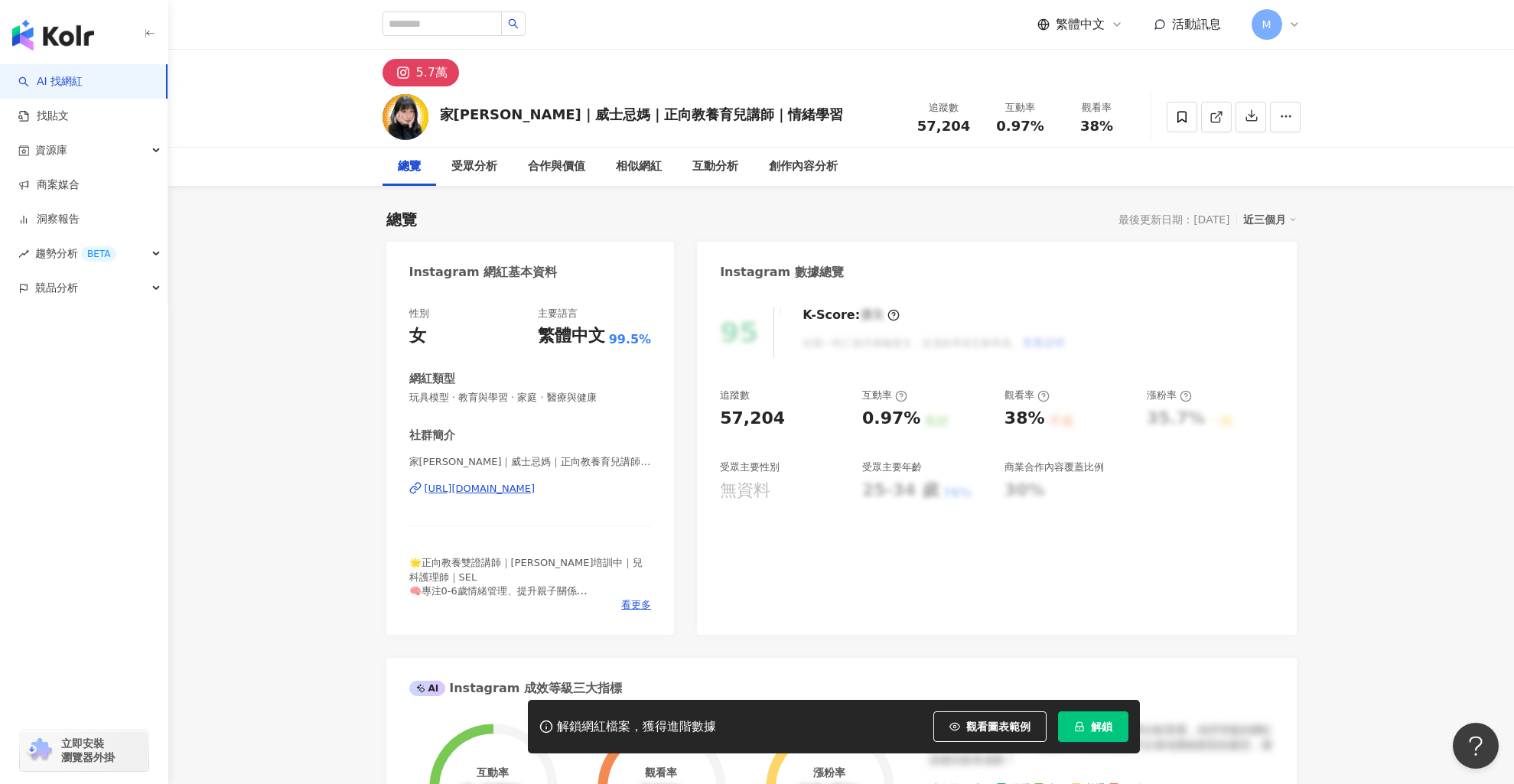
click at [535, 494] on div "https://www.instagram.com/jhouse_forkids_/" at bounding box center [480, 489] width 111 height 14
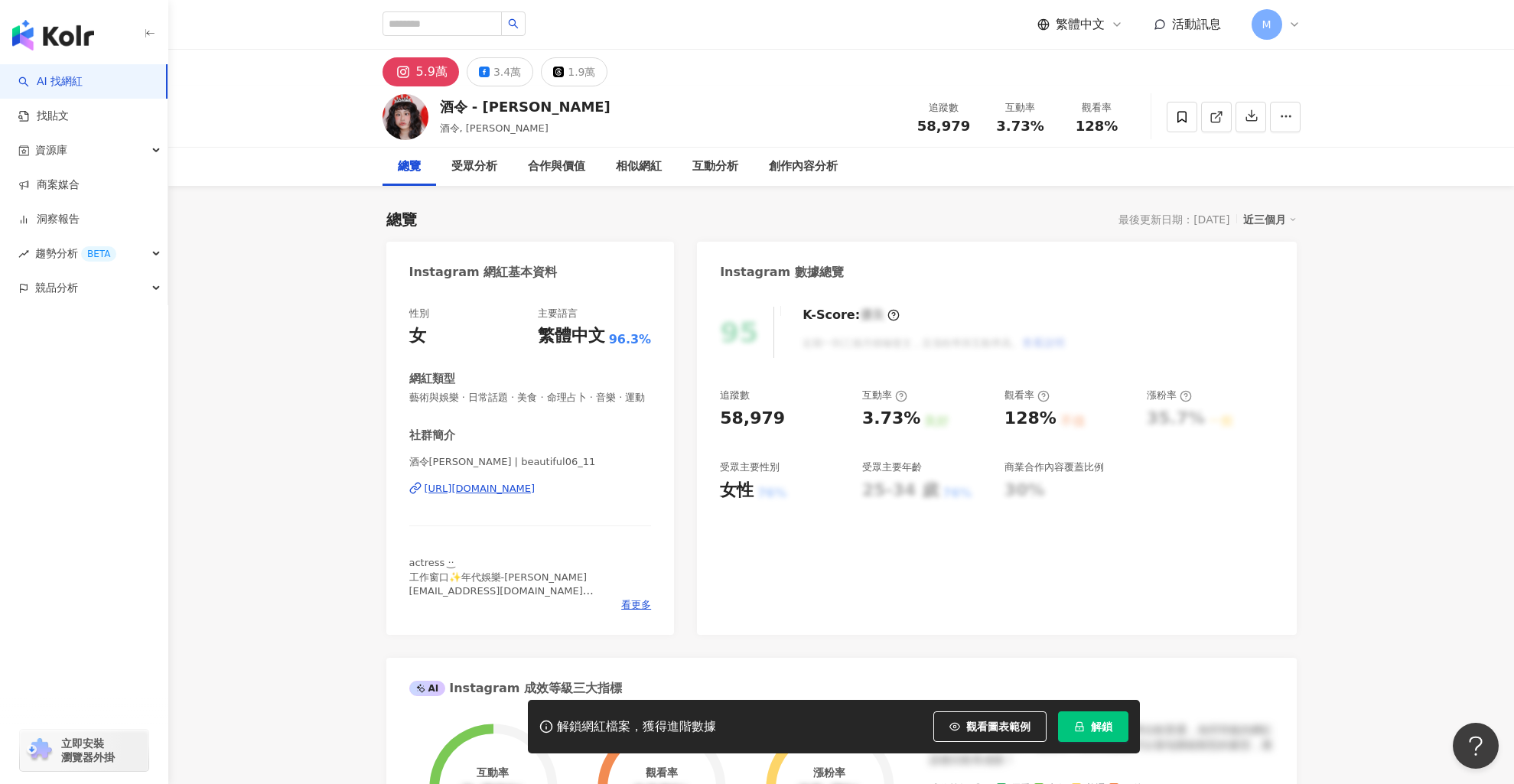
click at [526, 485] on div "https://www.instagram.com/beautiful06_11/" at bounding box center [480, 489] width 111 height 14
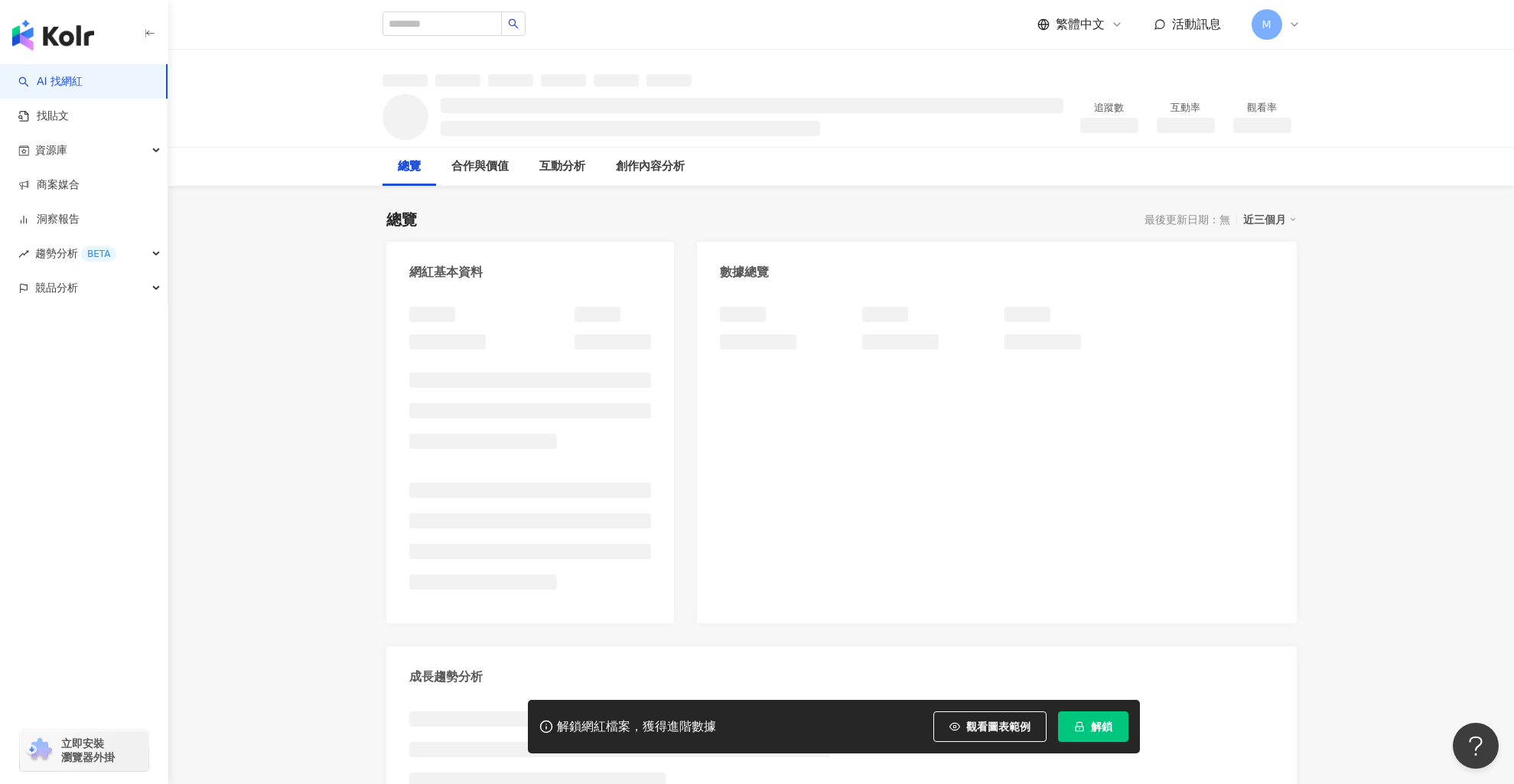
click at [793, 69] on div at bounding box center [842, 68] width 979 height 36
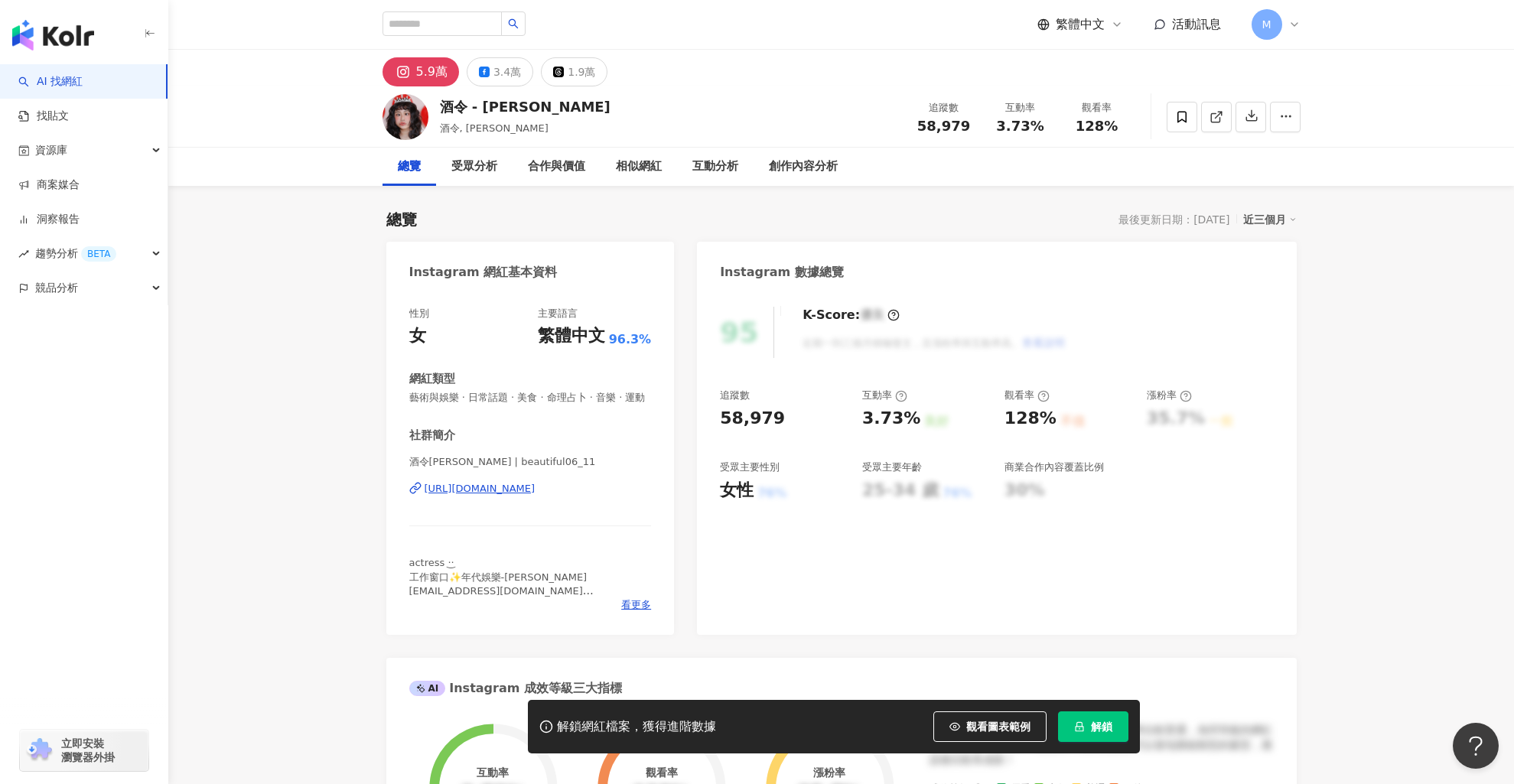
click at [80, 31] on img "button" at bounding box center [52, 36] width 82 height 30
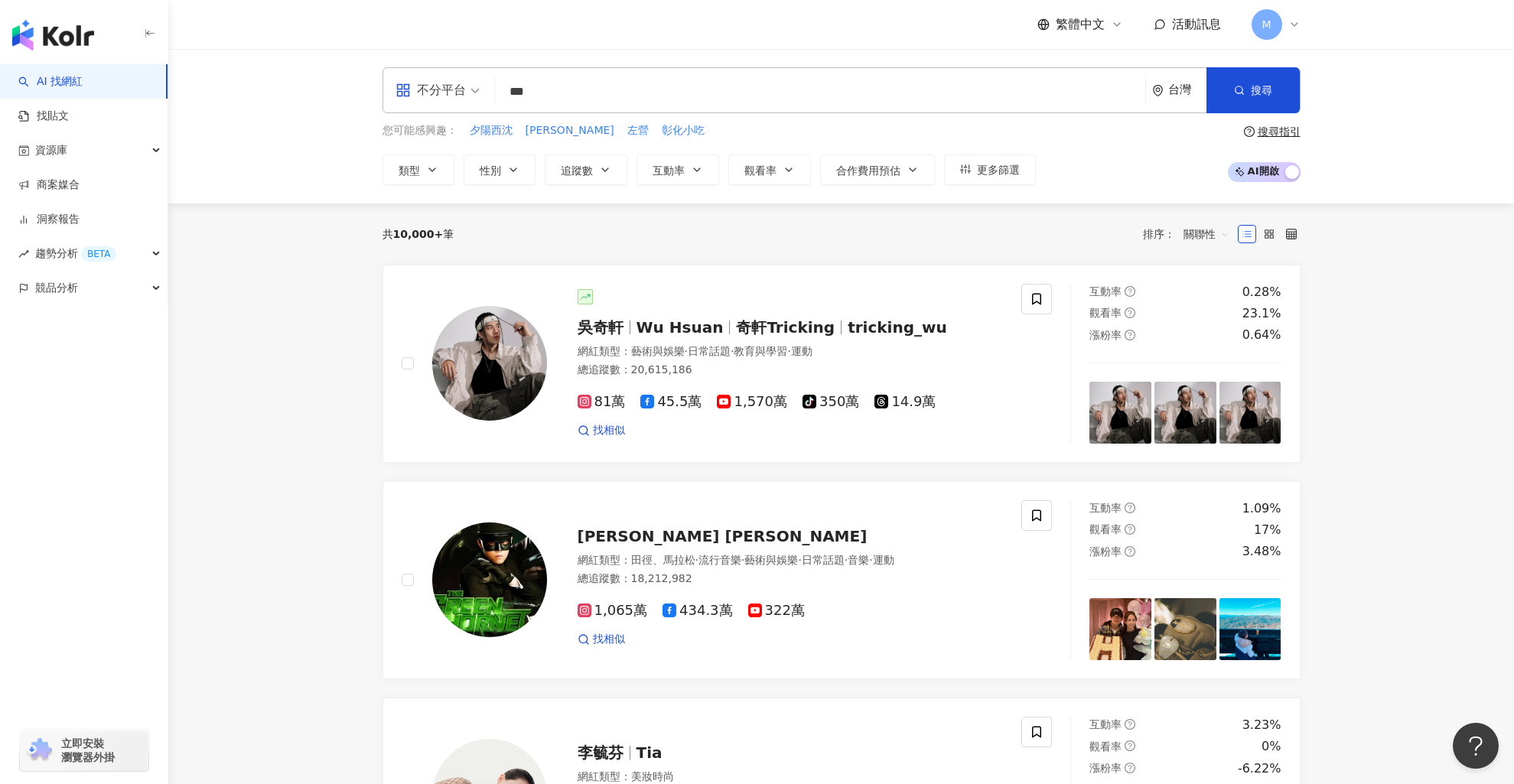
type input "*"
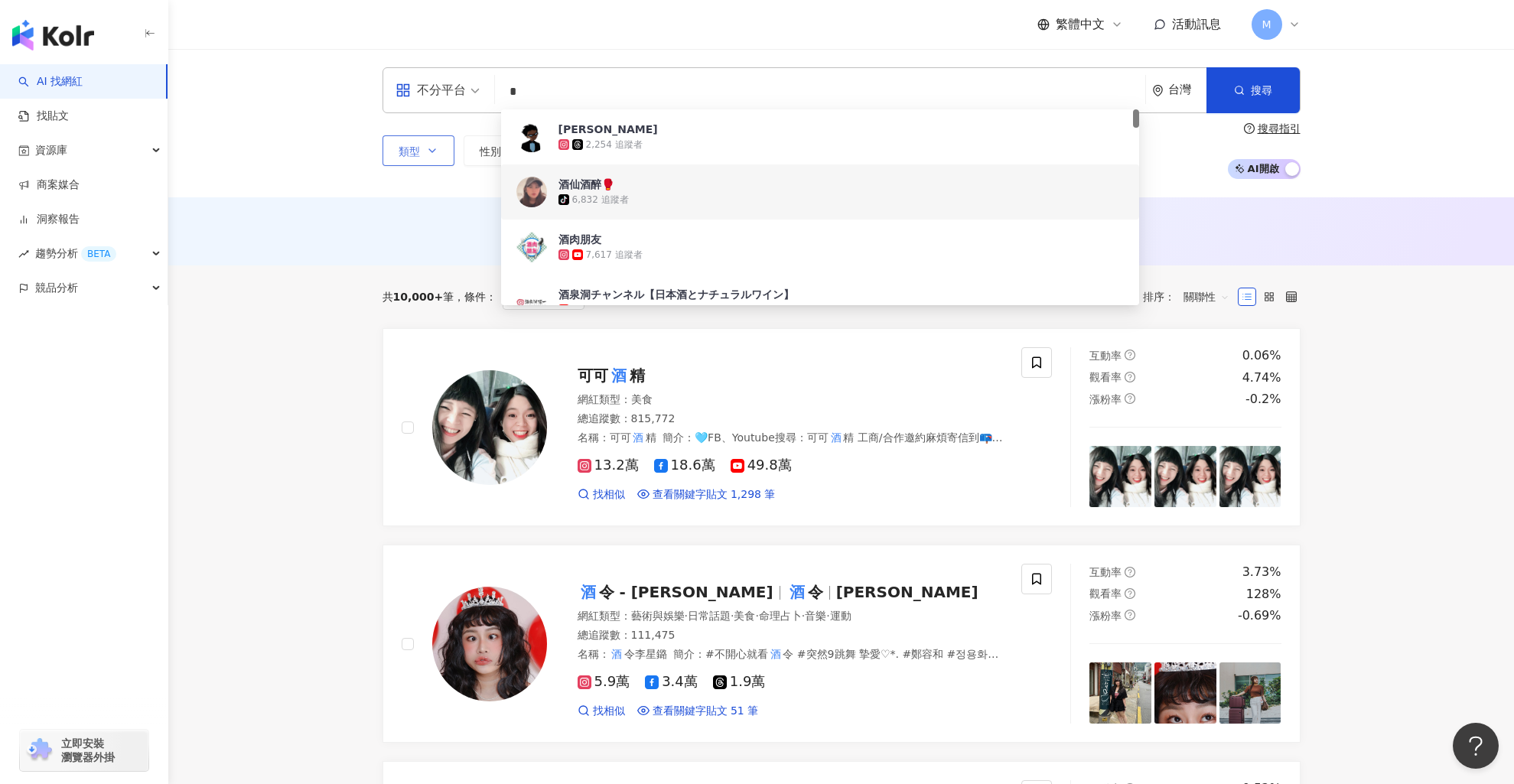
click at [436, 151] on icon "button" at bounding box center [432, 151] width 12 height 12
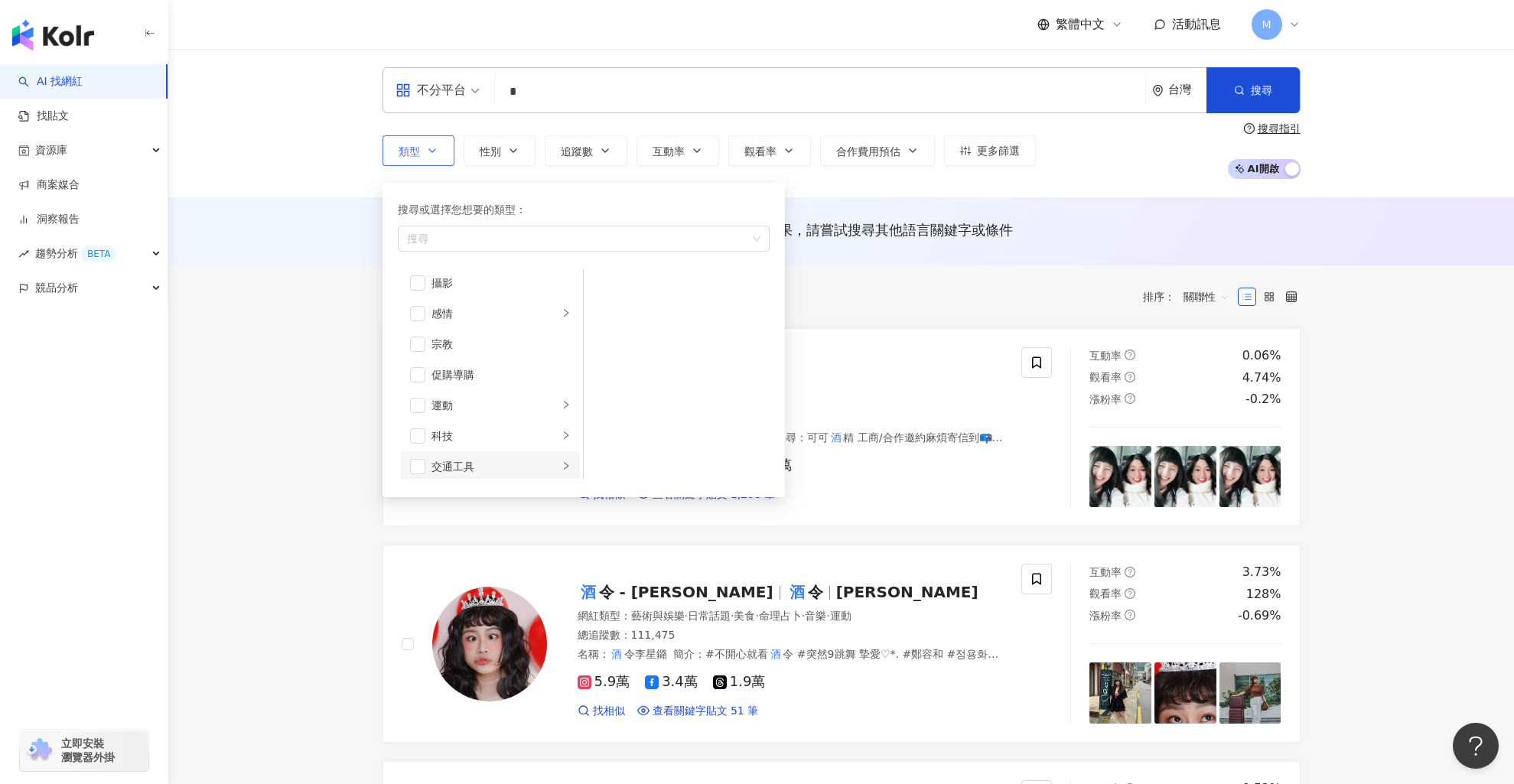
scroll to position [530, 0]
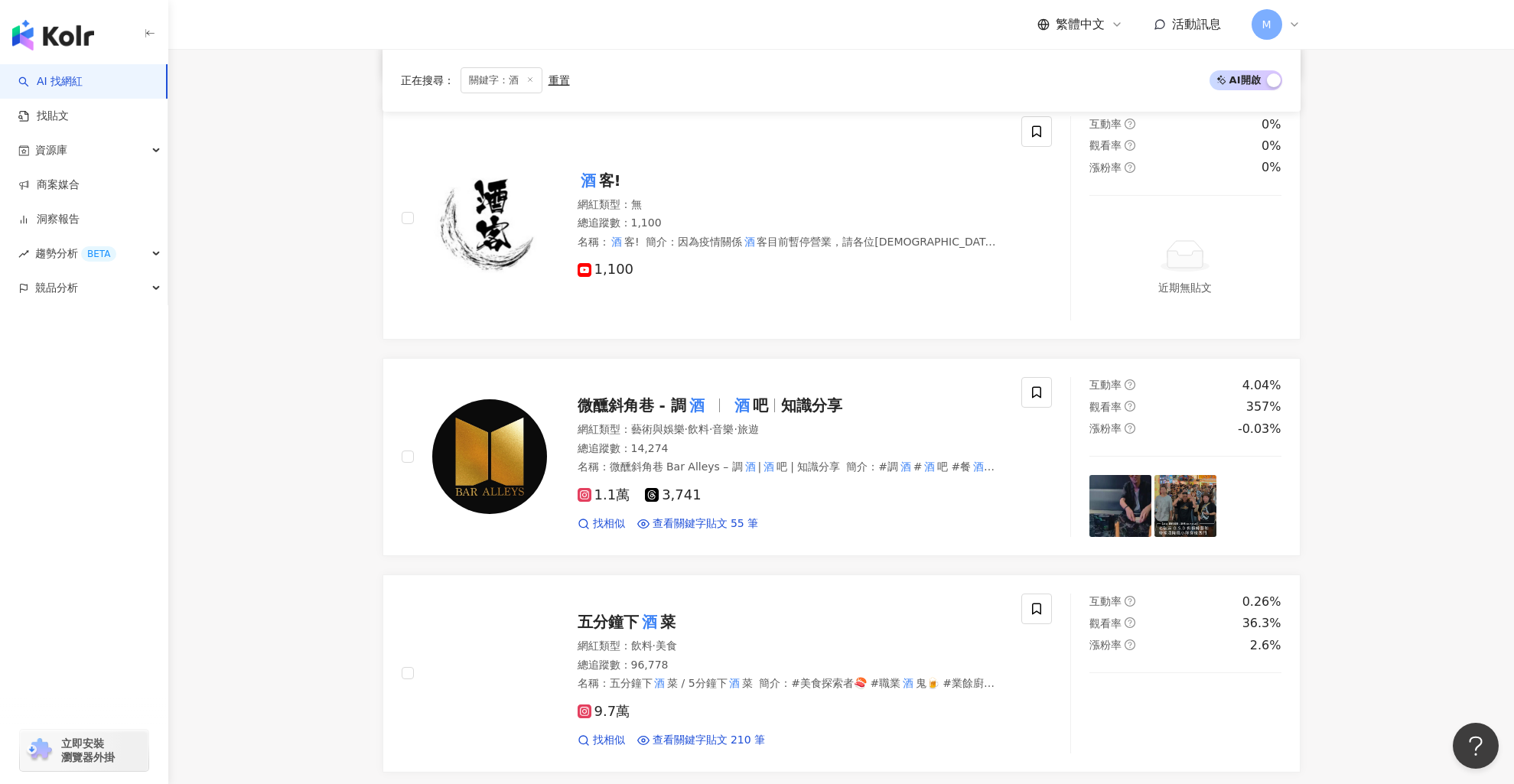
scroll to position [1143, 0]
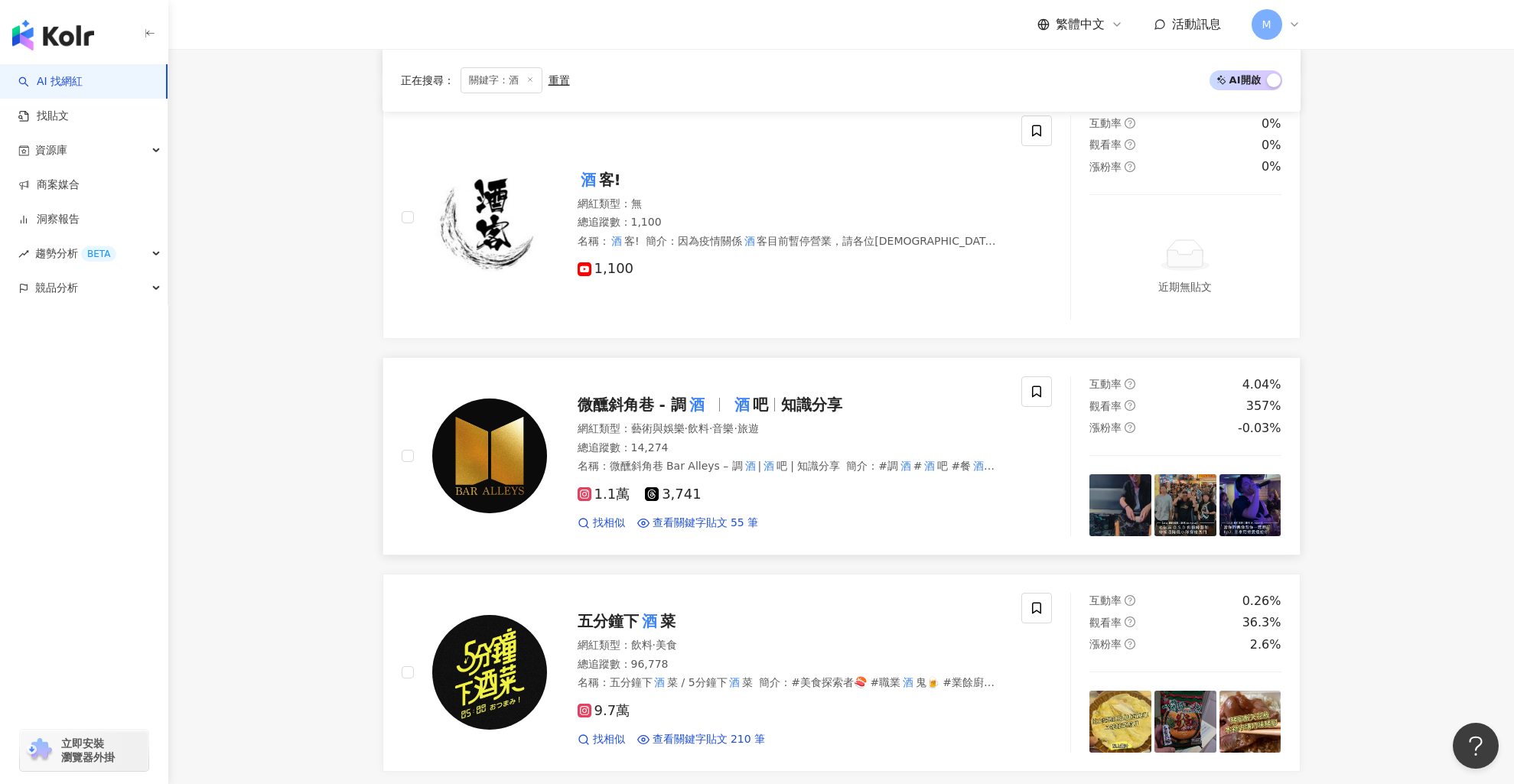
click at [711, 399] on span "微醺斜角巷 - 調 酒" at bounding box center [652, 405] width 149 height 19
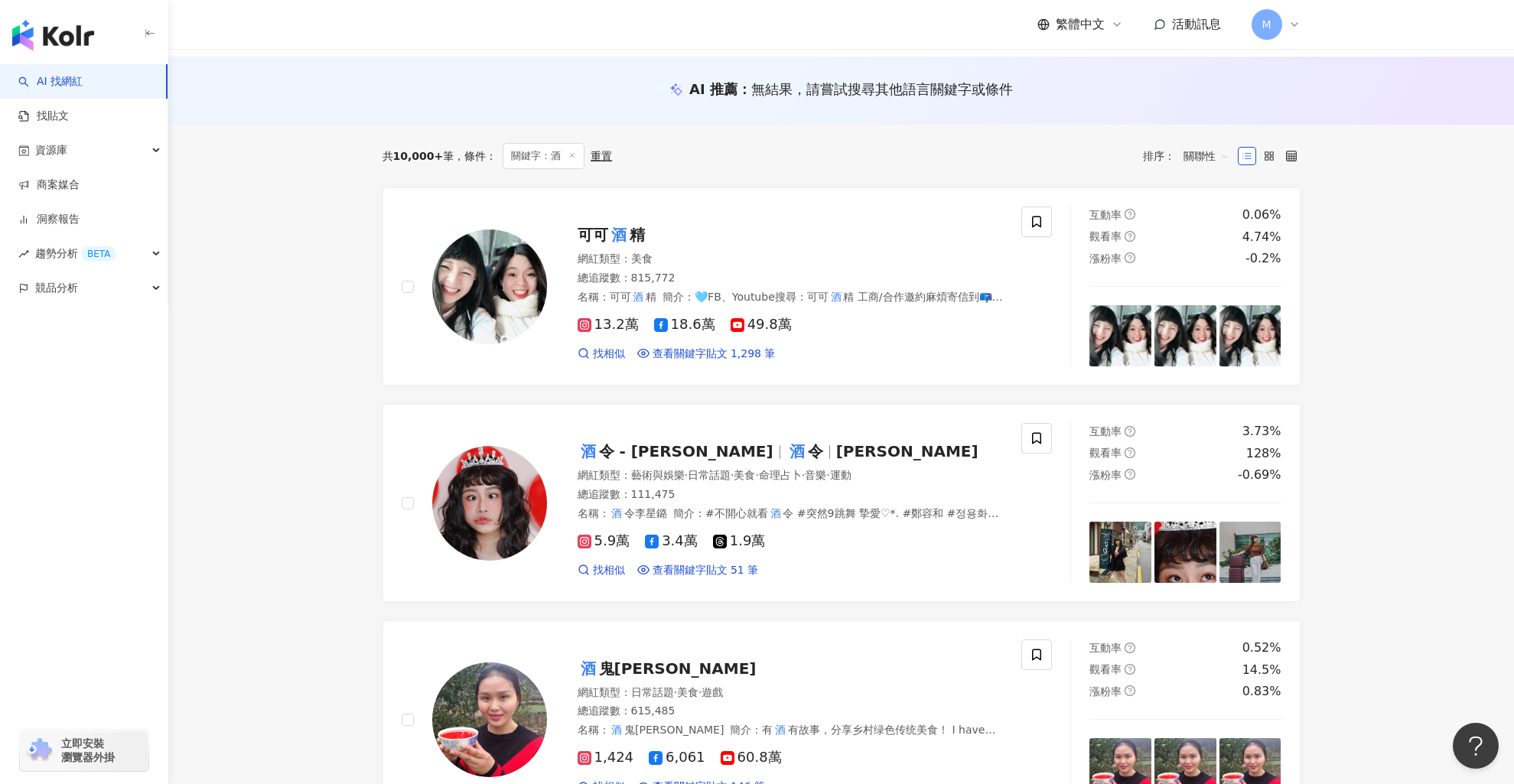
scroll to position [0, 0]
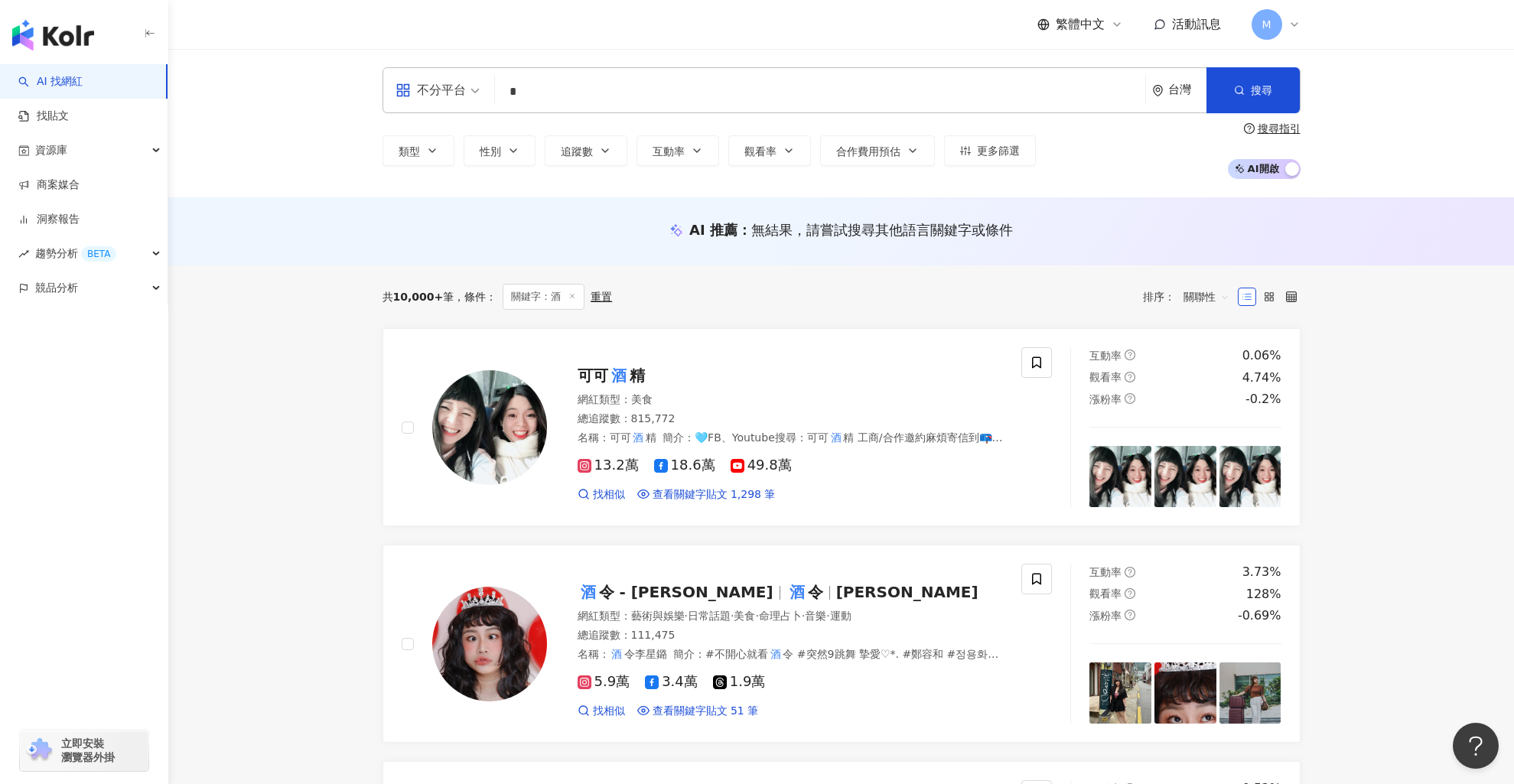
click at [625, 97] on input "*" at bounding box center [820, 91] width 638 height 29
paste input "**********"
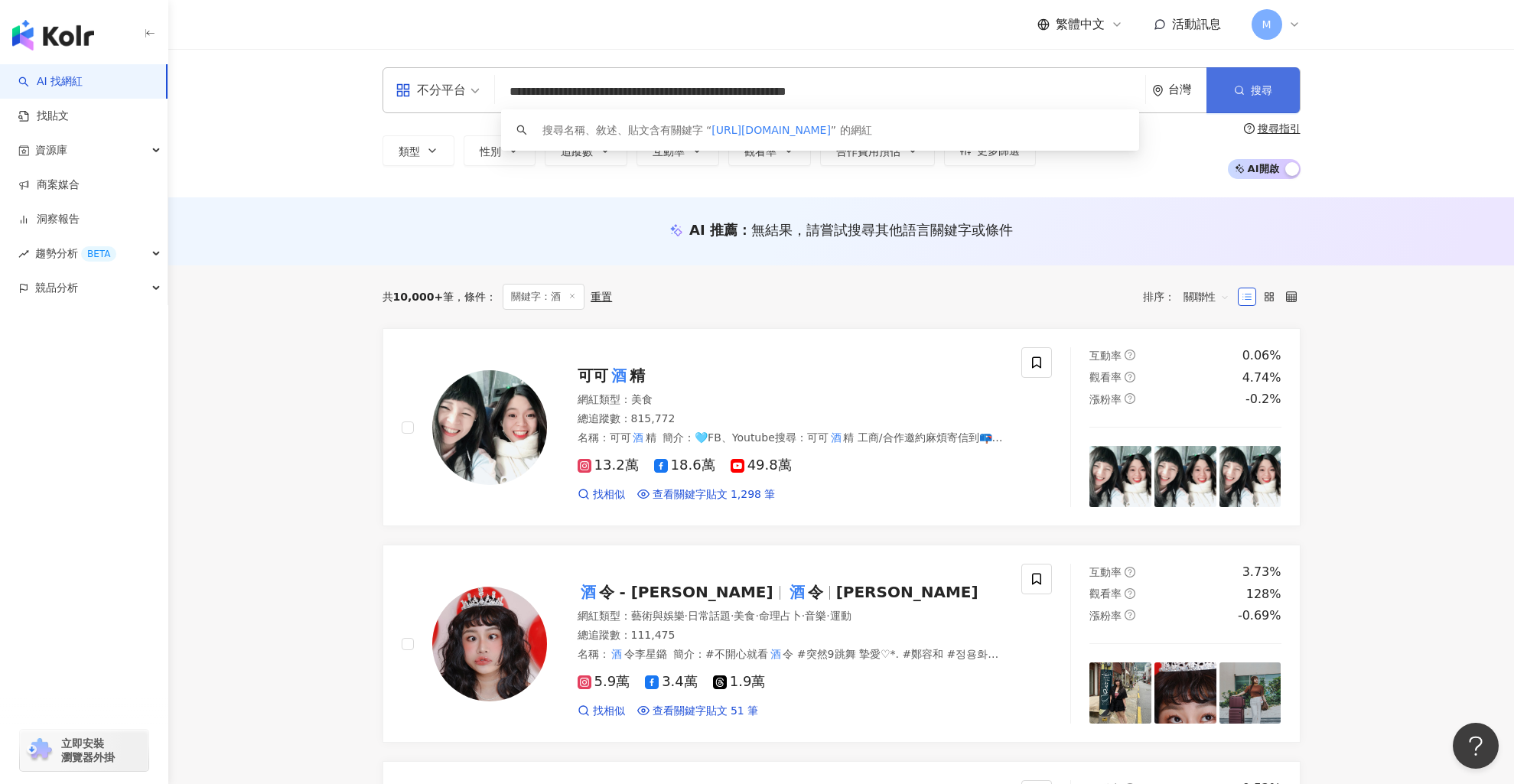
click at [1232, 99] on button "搜尋" at bounding box center [1253, 90] width 93 height 46
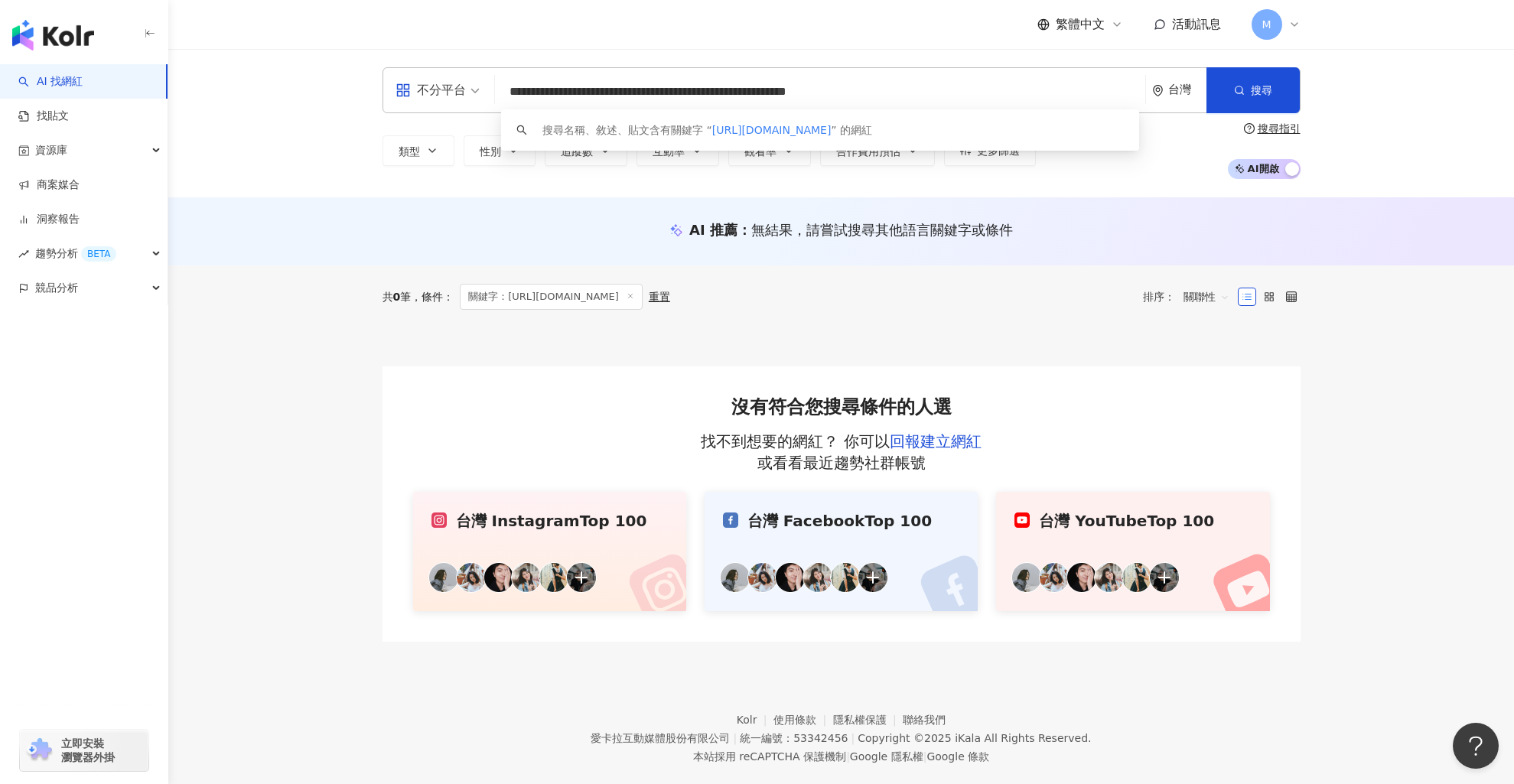
click at [1048, 102] on input "**********" at bounding box center [820, 91] width 638 height 29
type input "*"
paste input "**********"
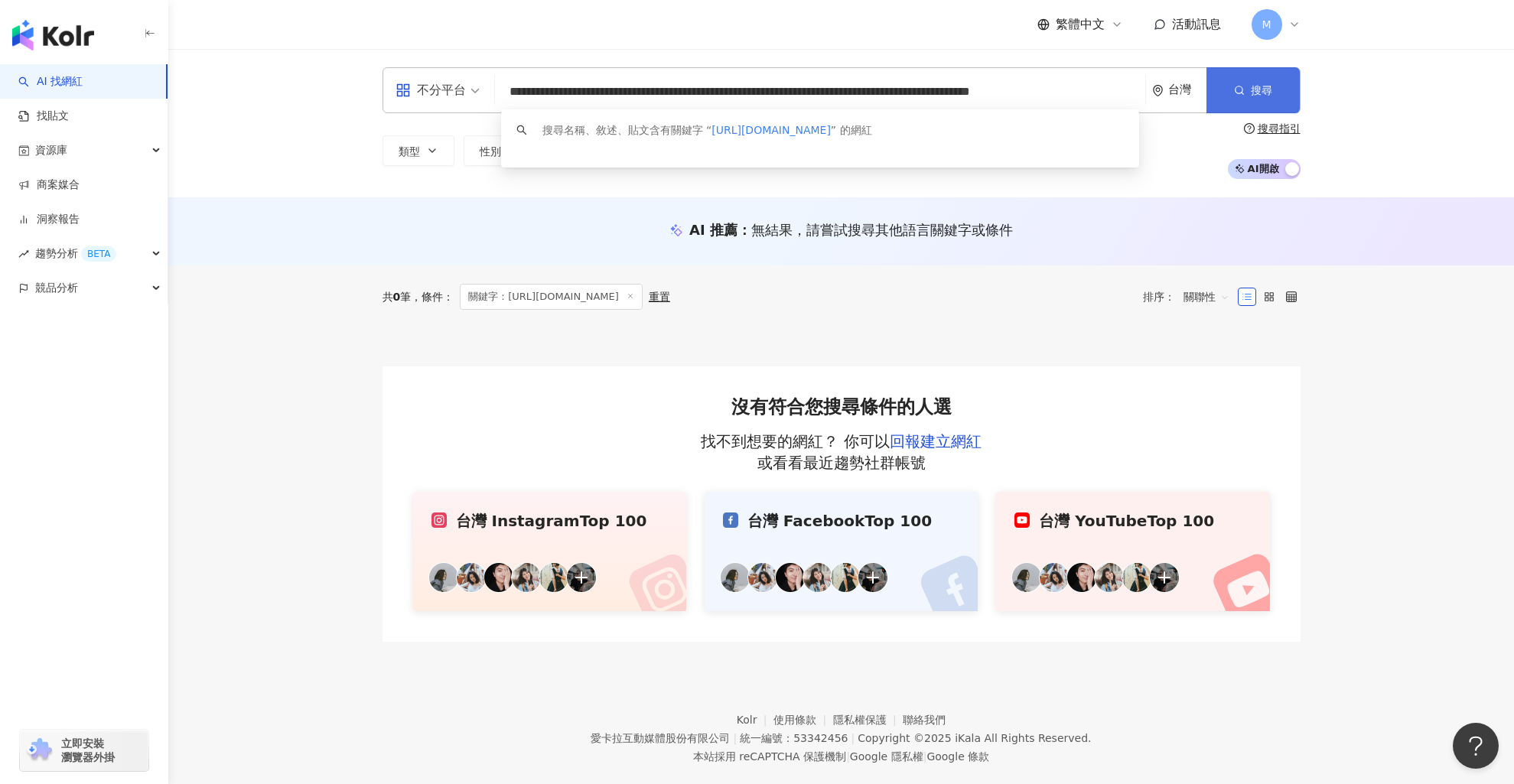
type input "**********"
click at [1275, 101] on button "搜尋" at bounding box center [1253, 90] width 93 height 46
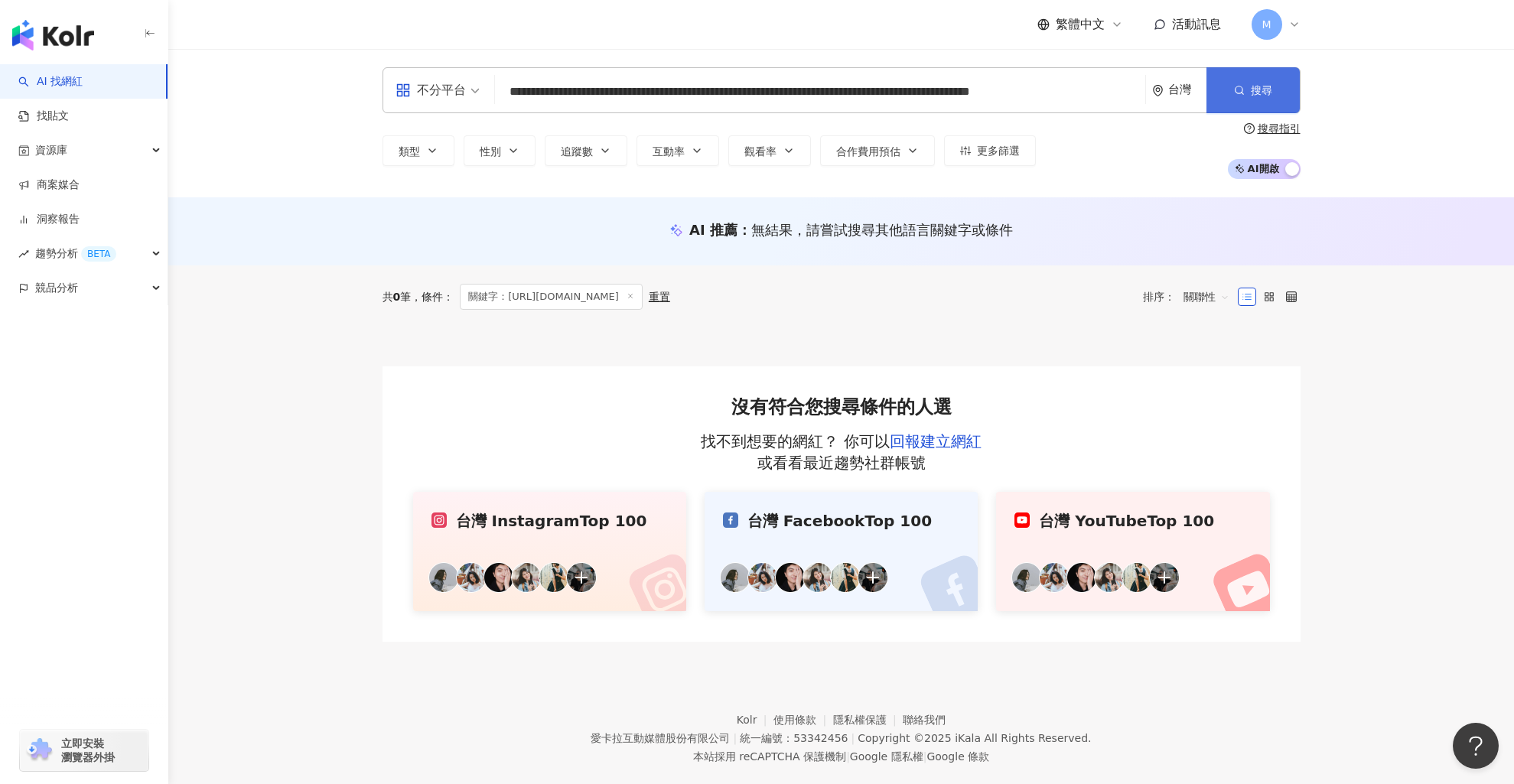
scroll to position [0, 0]
click at [968, 439] on link "回報建立網紅" at bounding box center [935, 441] width 92 height 19
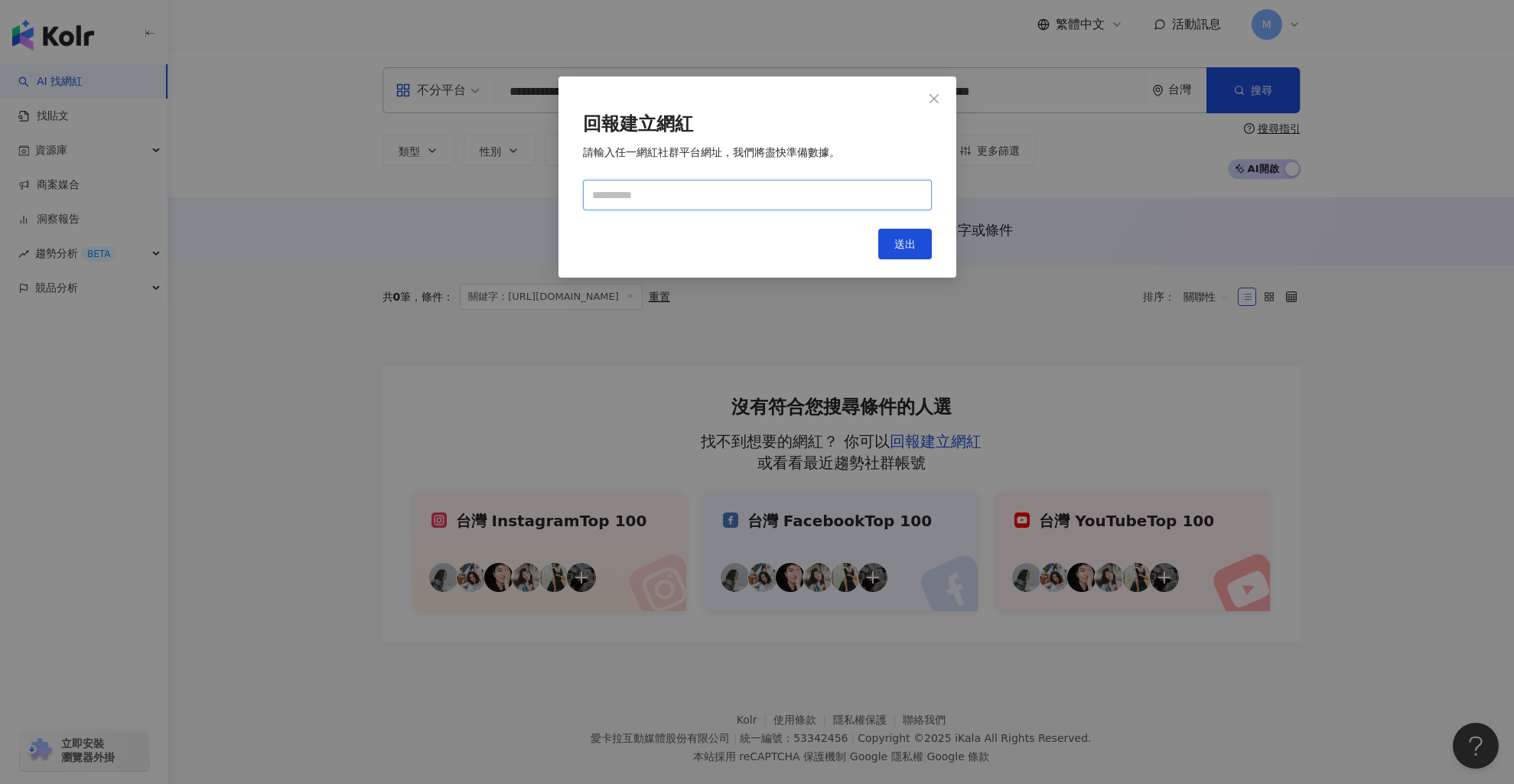
click at [791, 194] on input "text" at bounding box center [757, 195] width 349 height 30
paste input "**********"
type input "**********"
click at [904, 238] on span "送出" at bounding box center [905, 244] width 21 height 12
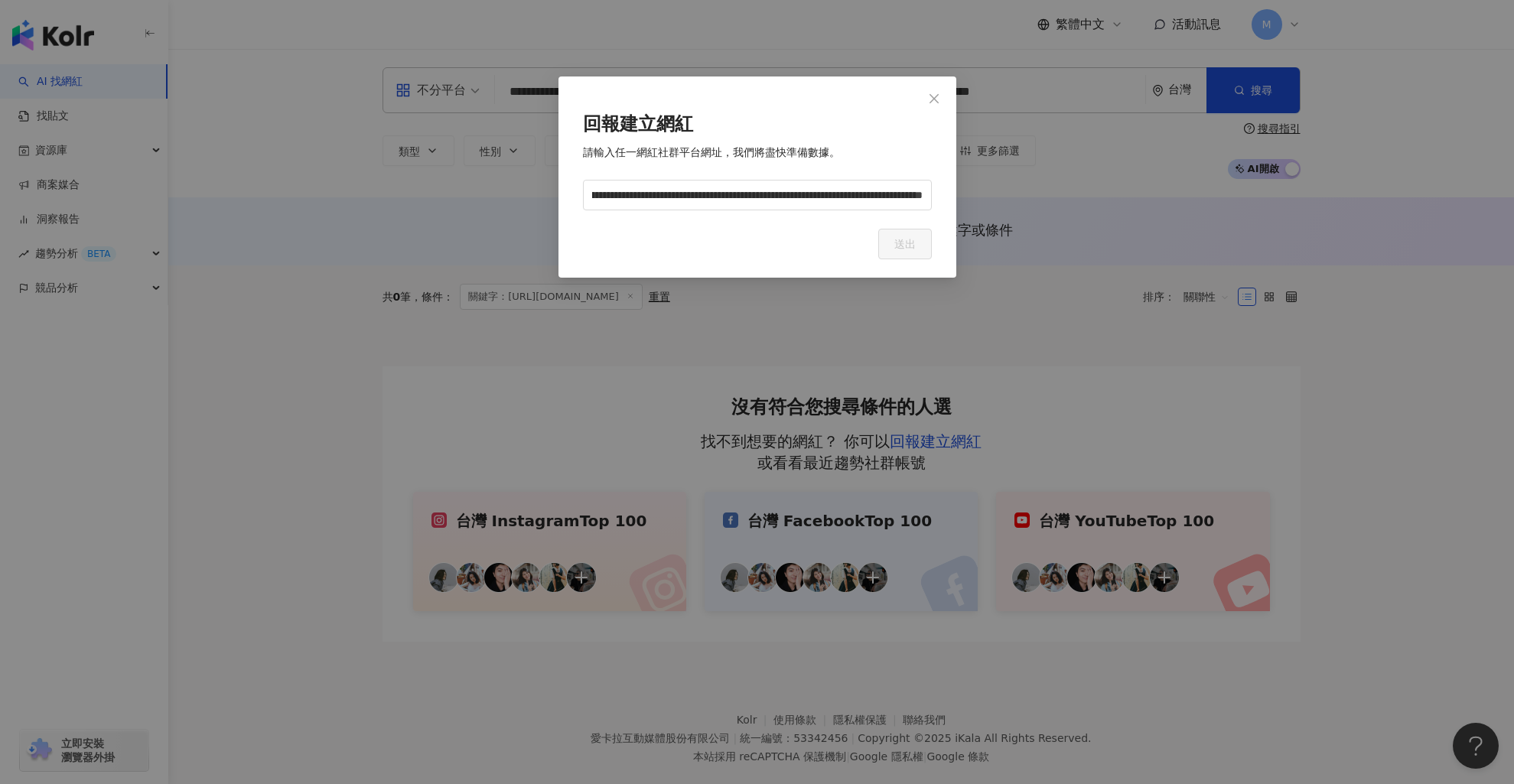
scroll to position [0, 0]
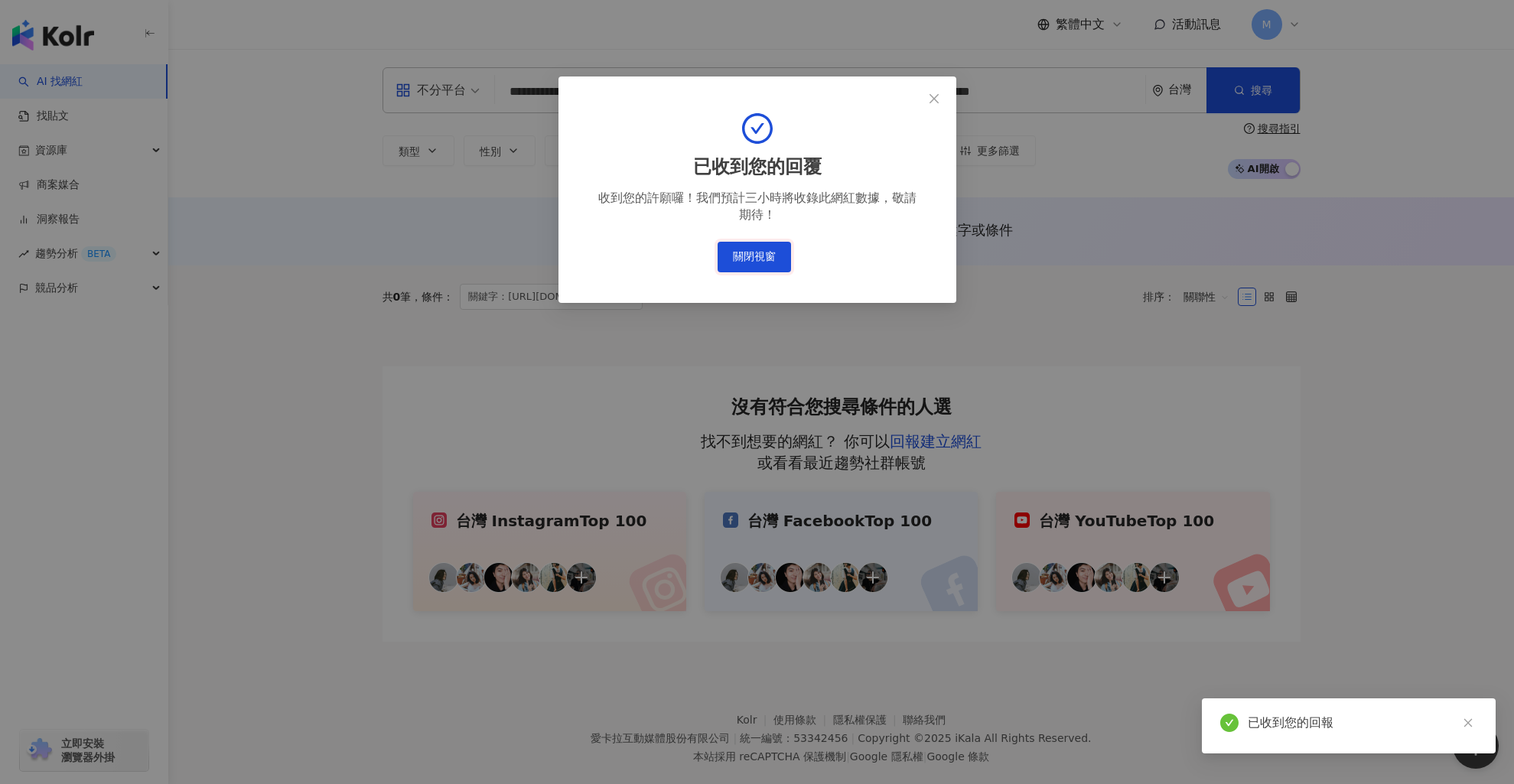
click at [744, 269] on button "關閉視窗" at bounding box center [754, 257] width 74 height 30
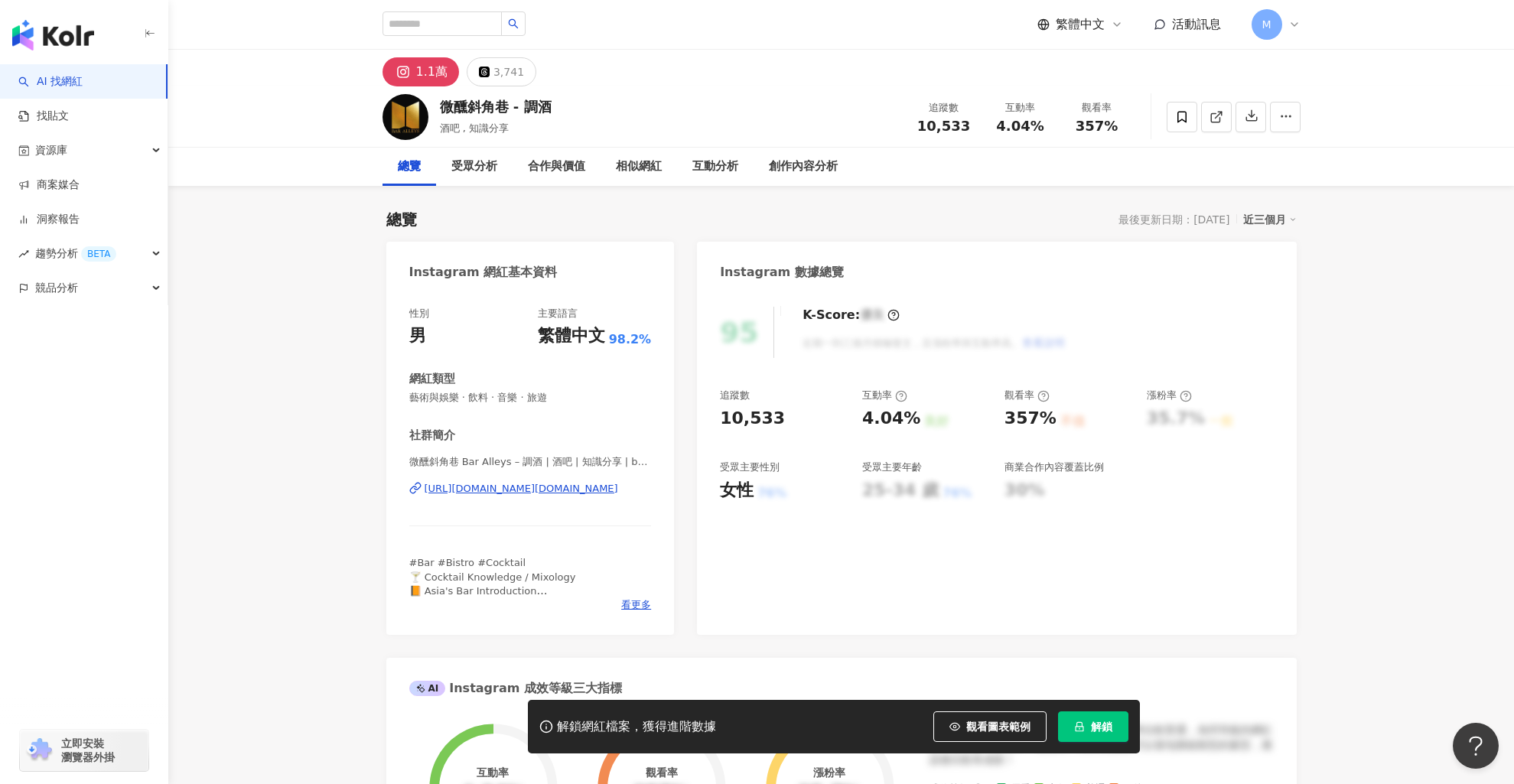
click at [543, 491] on div "[URL][DOMAIN_NAME][DOMAIN_NAME]" at bounding box center [521, 489] width 194 height 14
